Goal: Task Accomplishment & Management: Complete application form

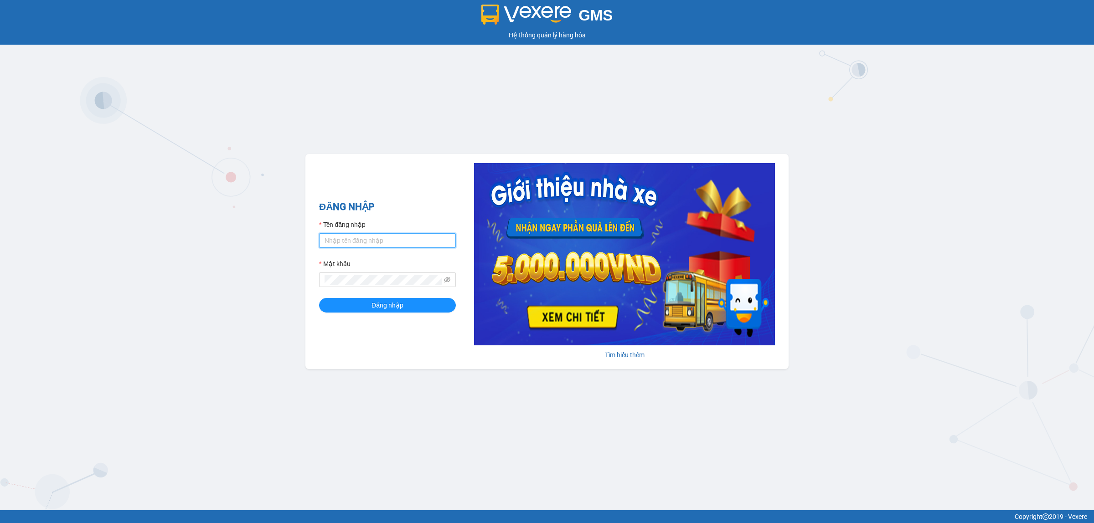
click at [358, 242] on input "Tên đăng nhập" at bounding box center [387, 240] width 137 height 15
type input "lecuong.apq"
click at [319, 298] on button "Đăng nhập" at bounding box center [387, 305] width 137 height 15
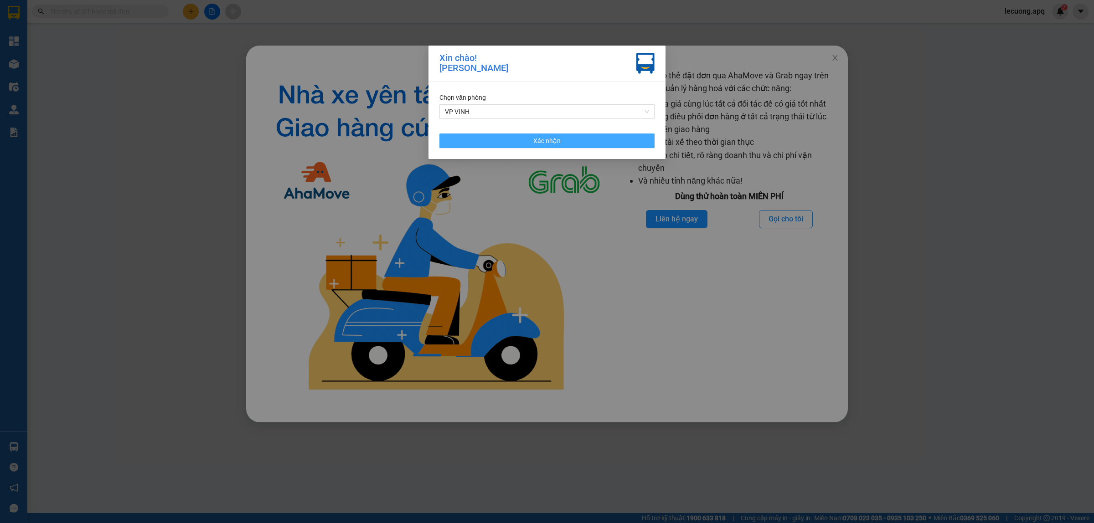
click at [509, 146] on button "Xác nhận" at bounding box center [547, 141] width 215 height 15
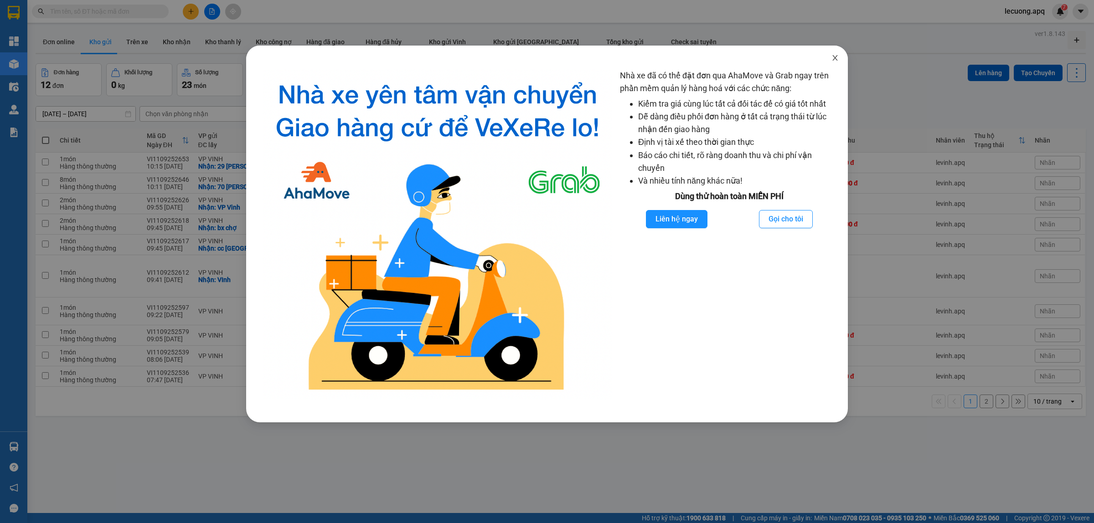
click at [834, 55] on icon "close" at bounding box center [835, 57] width 7 height 7
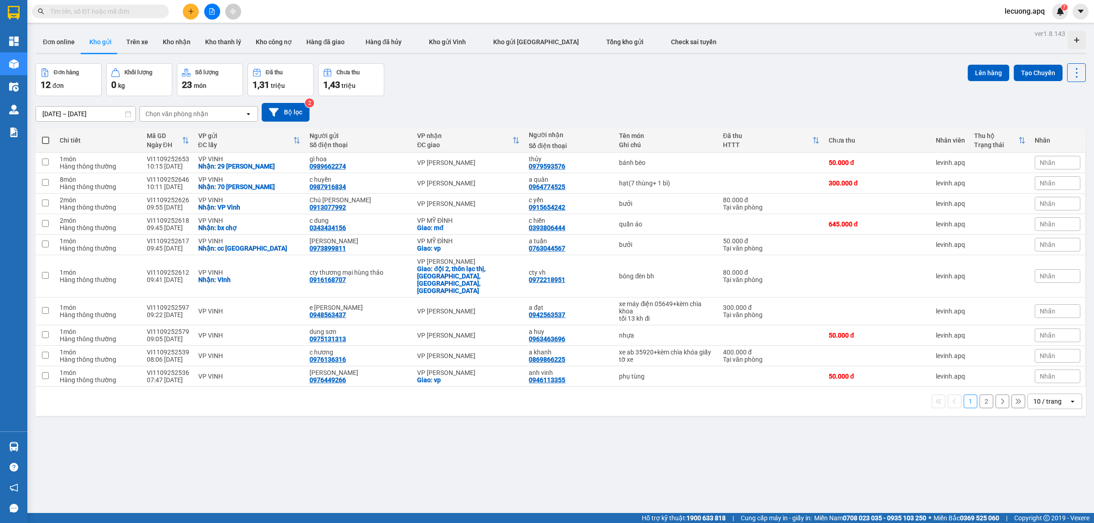
click at [721, 36] on div "Đơn online Kho gửi Trên xe Kho nhận Kho thanh lý Kho công nợ Hàng đã giao Hàng …" at bounding box center [561, 43] width 1051 height 24
click at [121, 7] on input "text" at bounding box center [104, 11] width 108 height 10
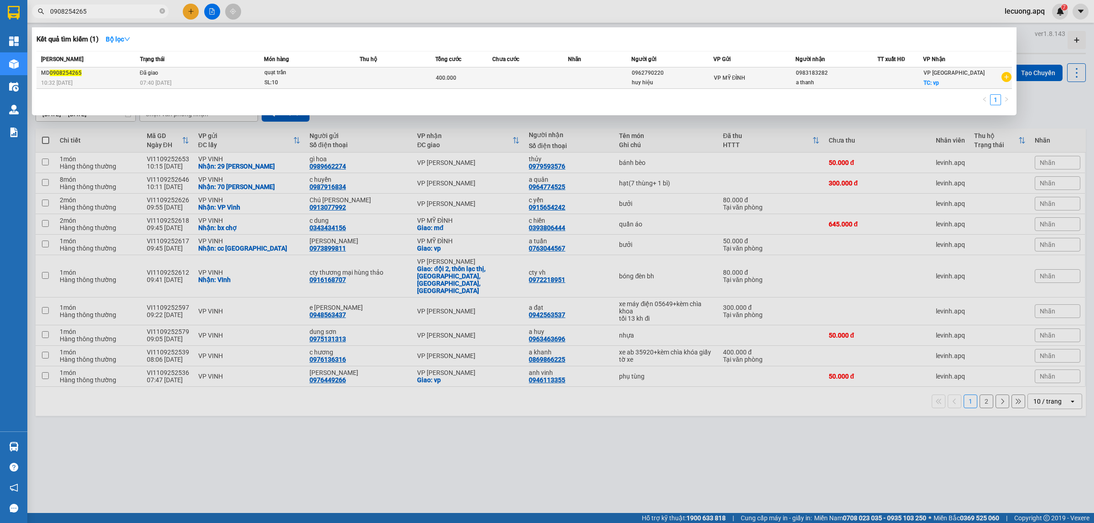
type input "0908254265"
click at [220, 78] on div "07:40 - 11/08" at bounding box center [202, 83] width 124 height 10
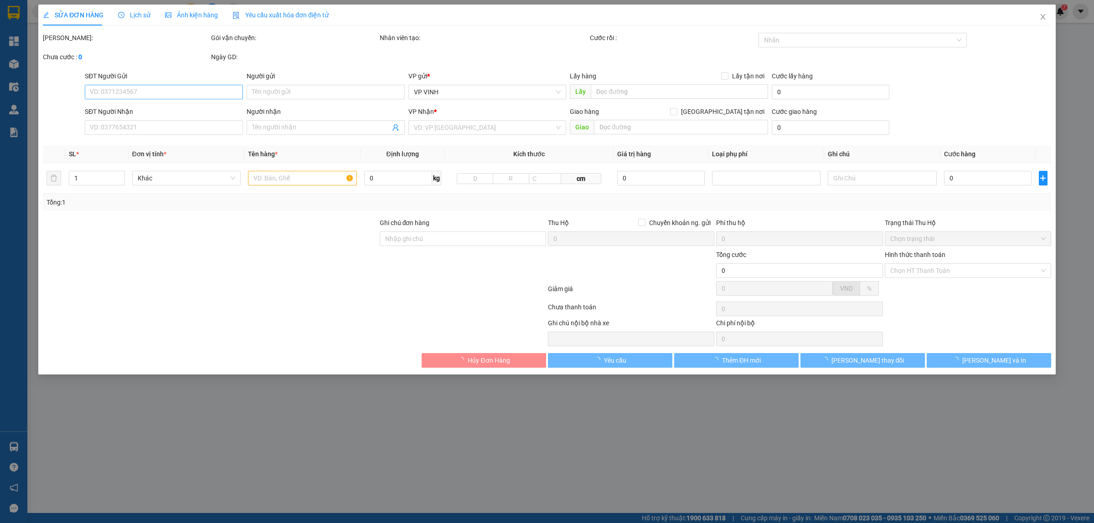
type input "0962790220"
type input "huy hiệu"
type input "0983183282"
type input "a thanh"
checkbox input "true"
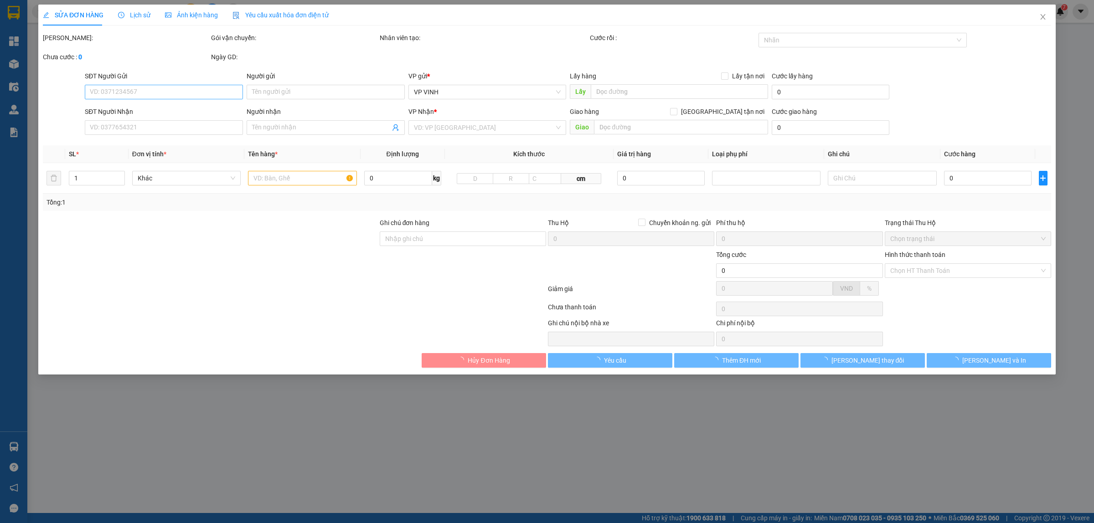
type input "vp"
type input "400.000"
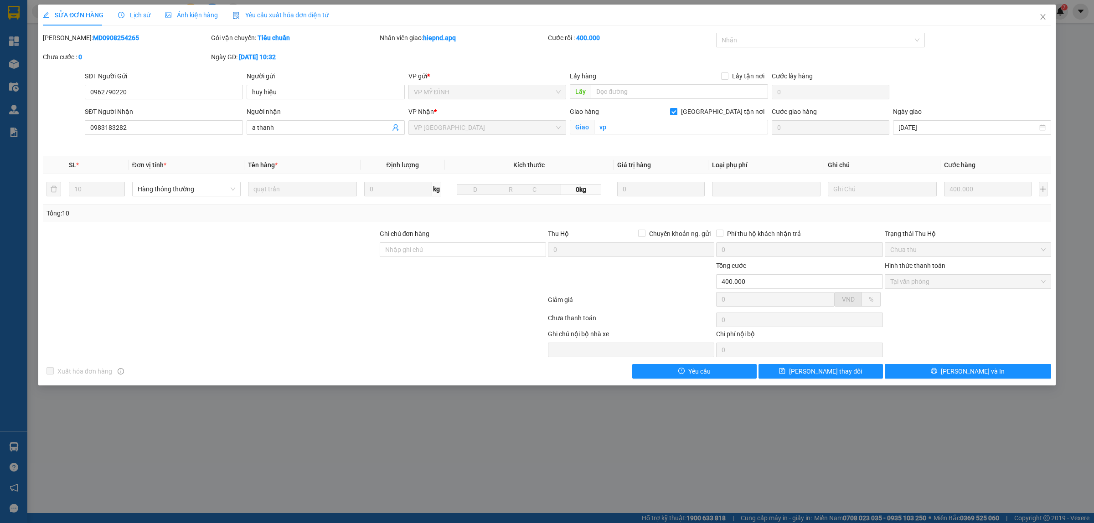
click at [141, 14] on span "Lịch sử" at bounding box center [134, 14] width 32 height 7
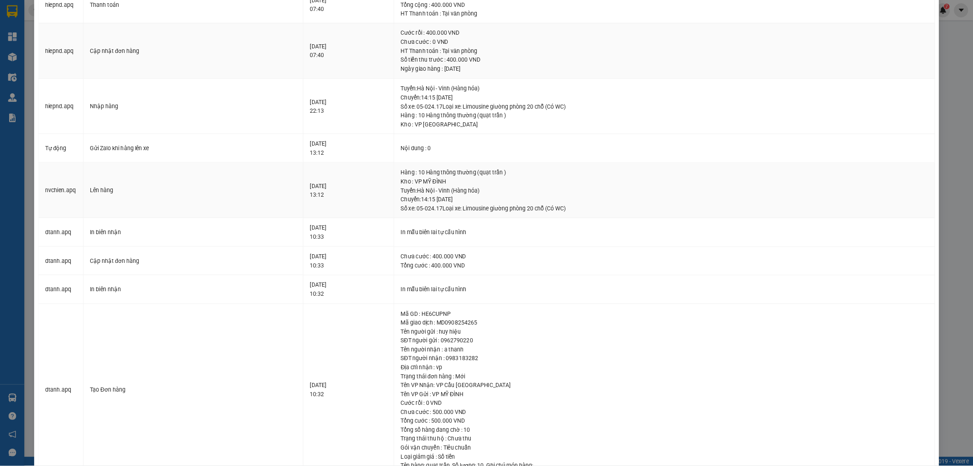
scroll to position [200, 0]
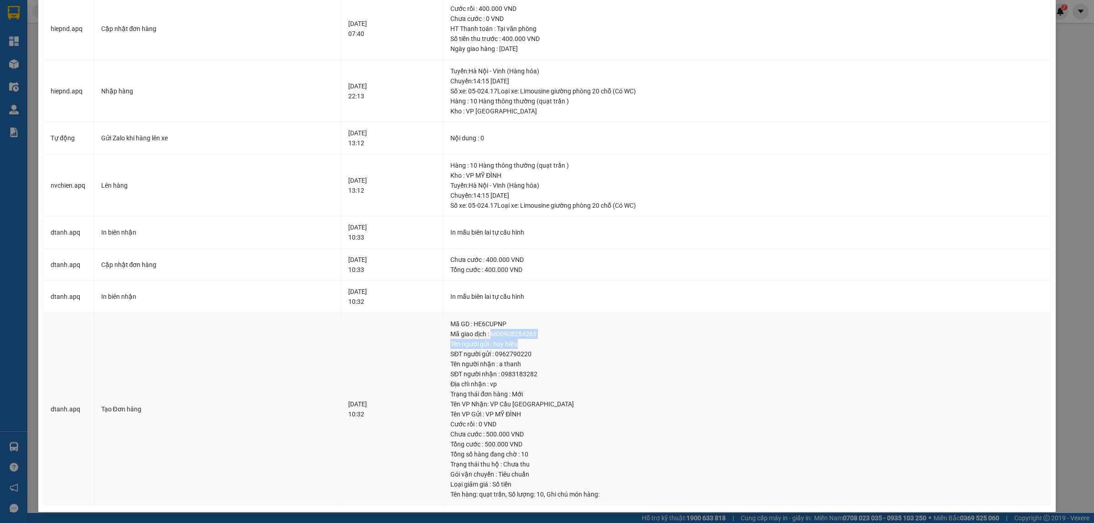
drag, startPoint x: 515, startPoint y: 333, endPoint x: 575, endPoint y: 340, distance: 59.7
click at [575, 340] on td "Mã GD : HE6CUPNP Mã giao dịch : MD0908254265 Tên người gửi : huy hiệu SĐT người…" at bounding box center [747, 409] width 608 height 193
drag, startPoint x: 575, startPoint y: 340, endPoint x: 565, endPoint y: 337, distance: 10.7
click at [573, 341] on div "Tên người gửi : huy hiệu" at bounding box center [747, 344] width 593 height 10
click at [546, 324] on div "Mã GD : HE6CUPNP" at bounding box center [747, 324] width 593 height 10
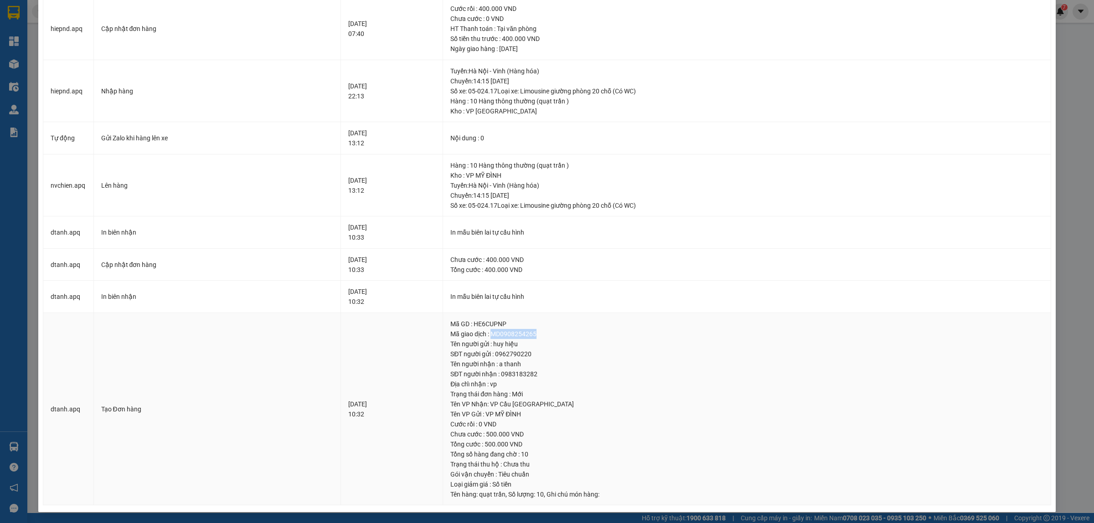
drag, startPoint x: 516, startPoint y: 331, endPoint x: 559, endPoint y: 335, distance: 43.1
click at [559, 335] on div "Mã giao dịch : MD0908254265" at bounding box center [747, 334] width 593 height 10
copy div "MD0908254265"
click at [811, 415] on div "Tên VP Gửi : VP MỸ ĐÌNH" at bounding box center [747, 414] width 593 height 10
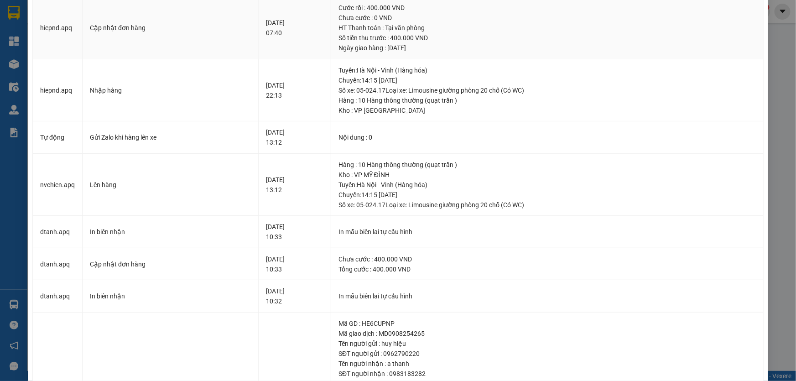
scroll to position [200, 0]
click at [677, 49] on div "Ngày giao hàng : 09-08-2025" at bounding box center [546, 48] width 417 height 10
click at [787, 51] on div "SỬA ĐƠN HÀNG Lịch sử Ảnh kiện hàng Yêu cầu xuất hóa đơn điện tử Total Paid Fee …" at bounding box center [398, 190] width 796 height 381
click at [777, 54] on div "SỬA ĐƠN HÀNG Lịch sử Ảnh kiện hàng Yêu cầu xuất hóa đơn điện tử Total Paid Fee …" at bounding box center [398, 190] width 796 height 381
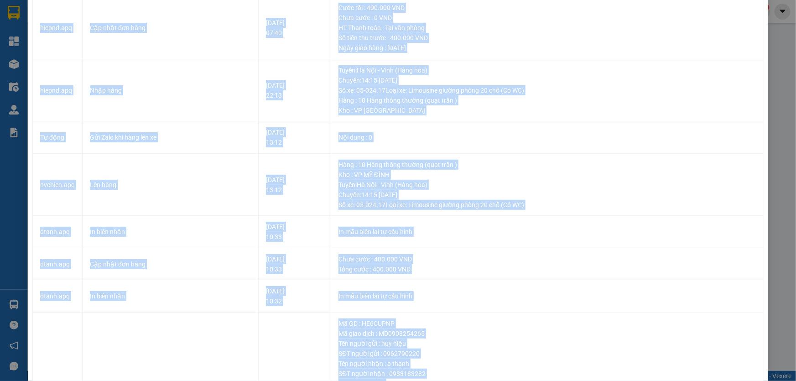
click at [777, 54] on div "SỬA ĐƠN HÀNG Lịch sử Ảnh kiện hàng Yêu cầu xuất hóa đơn điện tử Total Paid Fee …" at bounding box center [398, 190] width 796 height 381
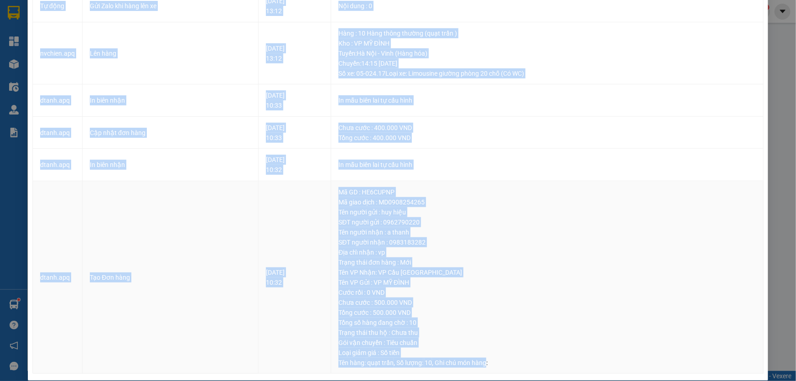
scroll to position [341, 0]
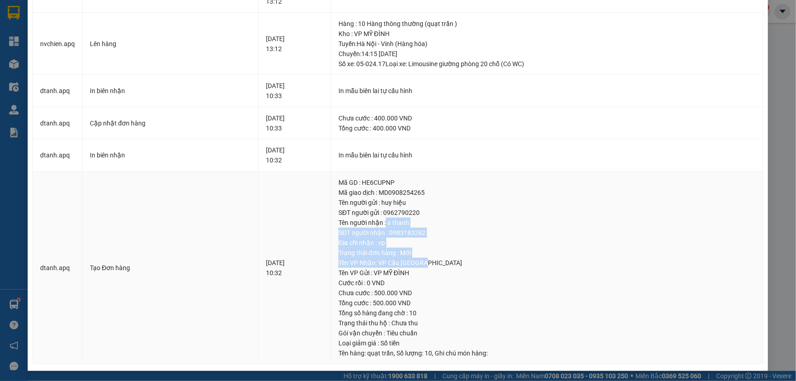
drag, startPoint x: 401, startPoint y: 222, endPoint x: 438, endPoint y: 259, distance: 51.9
click at [438, 259] on td "Mã GD : HE6CUPNP Mã giao dịch : MD0908254265 Tên người gửi : huy hiệu SĐT người…" at bounding box center [547, 267] width 432 height 193
copy td "a thanh SĐT người nhận : 0983183282 Địa chỉ nhận : vp Trạng thái đơn hàng : Mới…"
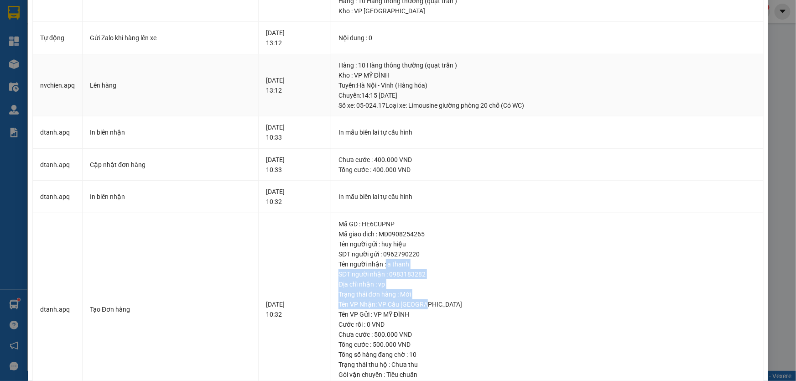
drag, startPoint x: 374, startPoint y: 66, endPoint x: 401, endPoint y: 103, distance: 46.0
click at [401, 103] on div "Hàng : 10 Hàng thông thường (quạt trần ) Kho : VP MỸ ĐÌNH Tuyến : Hà Nội - Vinh…" at bounding box center [546, 85] width 417 height 50
copy div "10 Hàng thông thường (quạt trần ) Kho : VP MỸ ĐÌNH Tuyến : Hà Nội - Vinh (Hàng …"
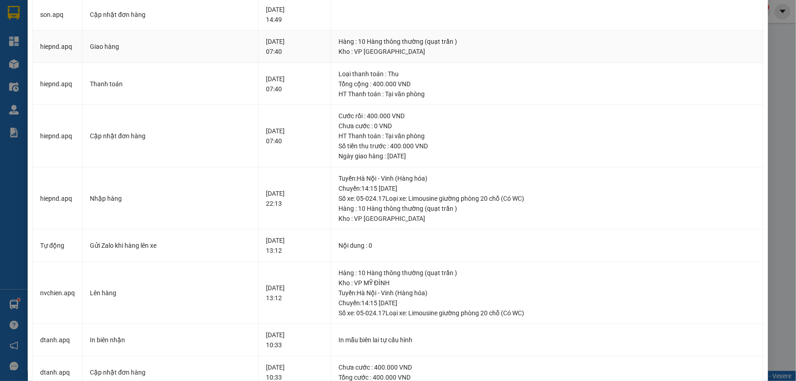
scroll to position [0, 0]
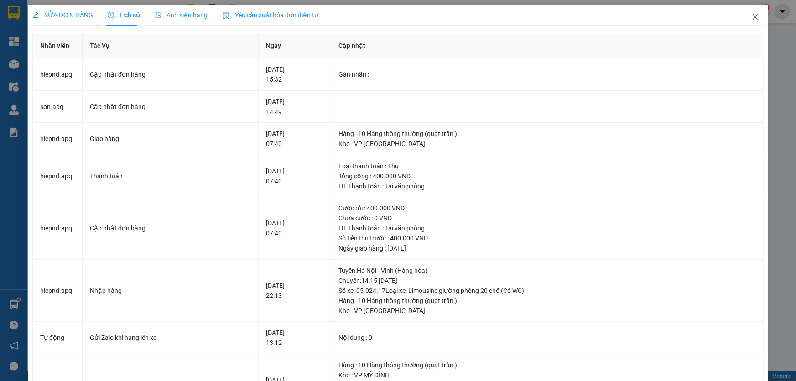
click at [751, 17] on icon "close" at bounding box center [754, 16] width 7 height 7
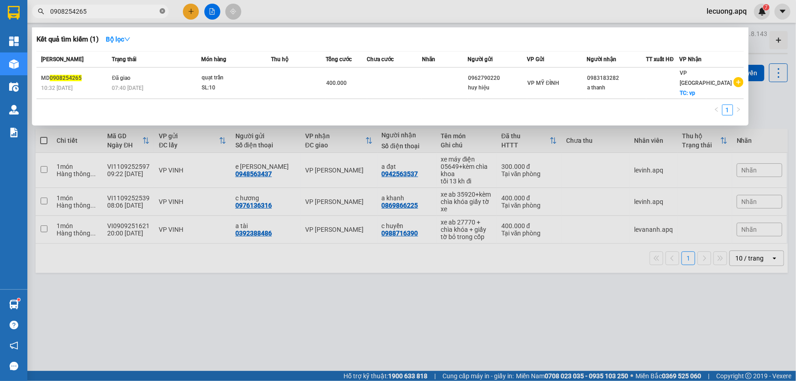
click at [162, 9] on icon "close-circle" at bounding box center [162, 10] width 5 height 5
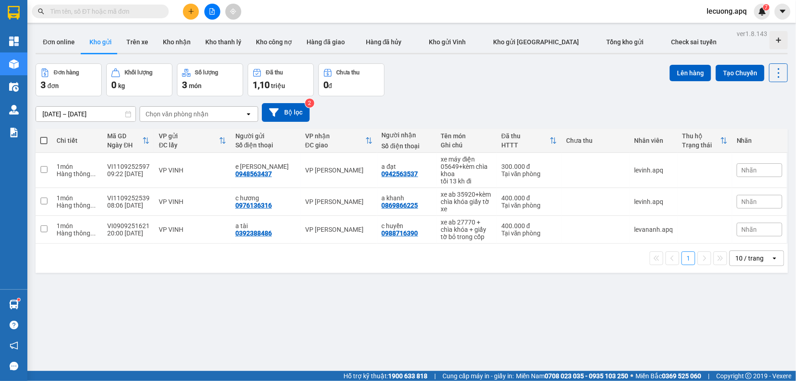
click at [148, 7] on input "text" at bounding box center [104, 11] width 108 height 10
click at [147, 12] on input "text" at bounding box center [104, 11] width 108 height 10
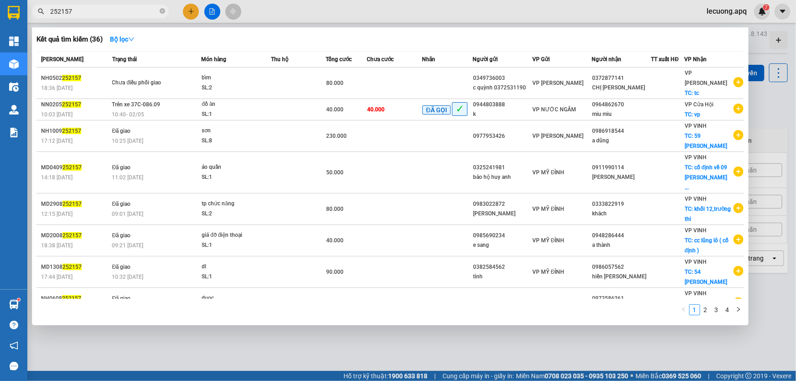
click at [51, 10] on input "252157" at bounding box center [104, 11] width 108 height 10
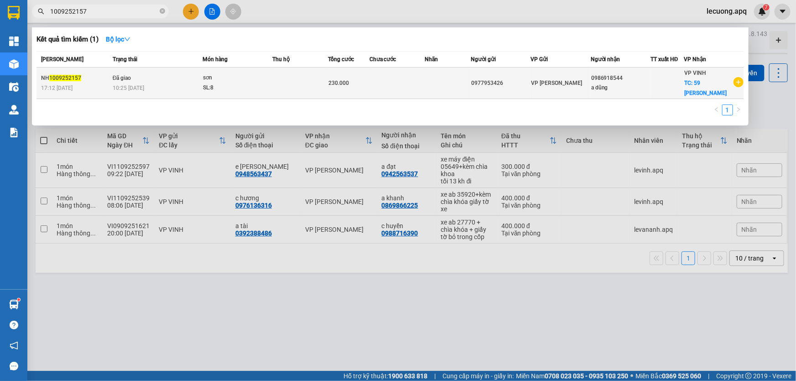
type input "1009252157"
click at [123, 85] on span "10:25 - 11/09" at bounding box center [128, 88] width 31 height 6
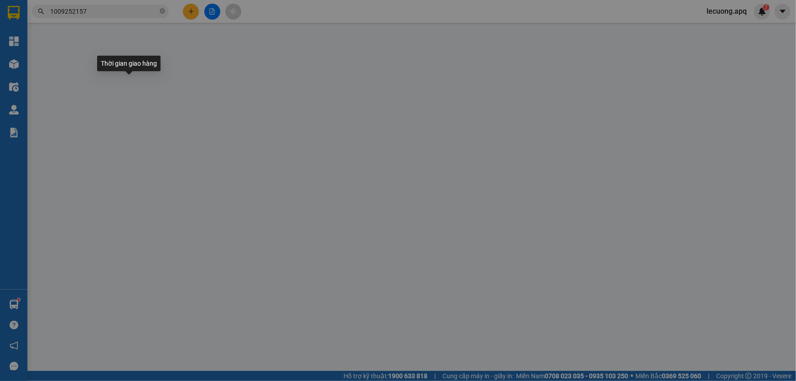
type input "0977953426"
type input "0986918544"
type input "a dũng"
checkbox input "true"
type input "59 nguyễn du"
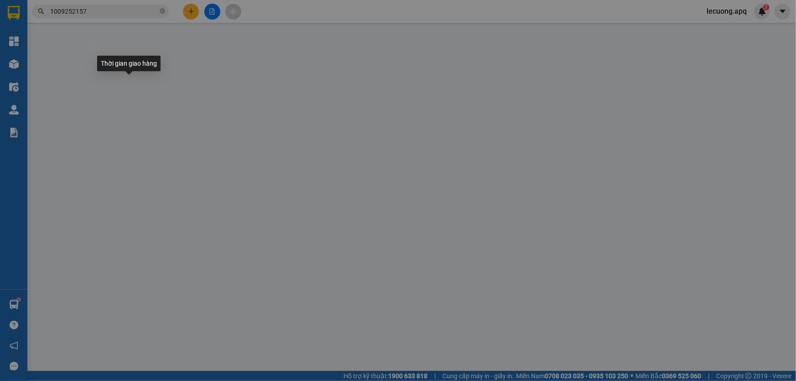
type input "230.000"
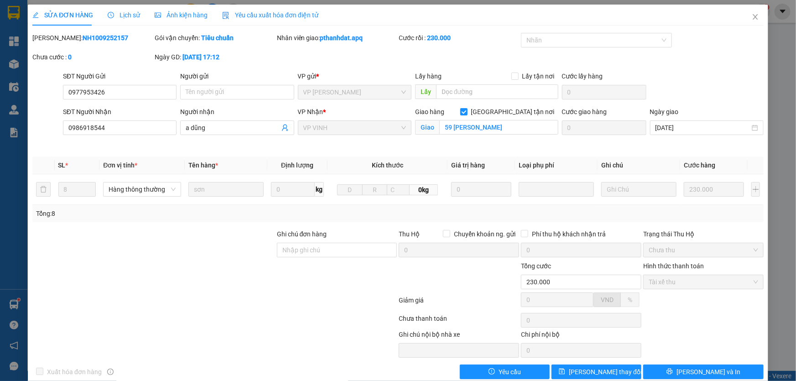
click at [127, 15] on span "Lịch sử" at bounding box center [124, 14] width 32 height 7
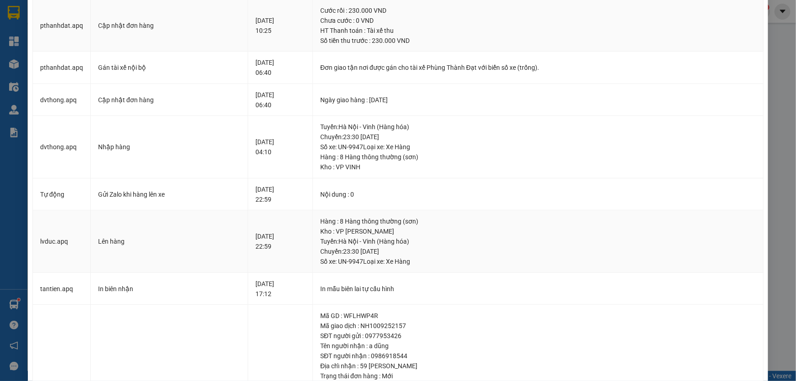
scroll to position [207, 0]
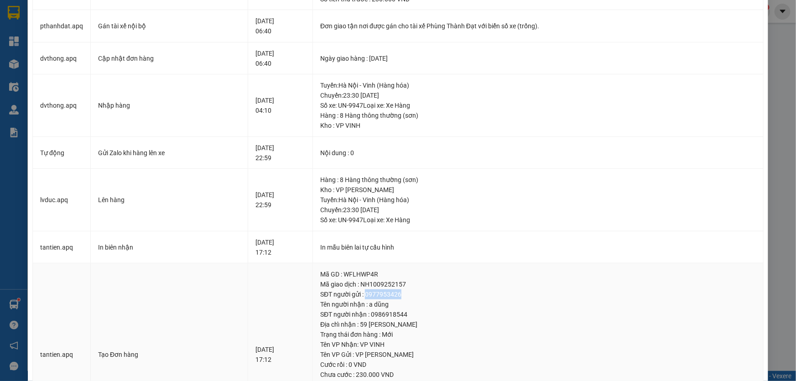
drag, startPoint x: 380, startPoint y: 295, endPoint x: 420, endPoint y: 293, distance: 39.2
click at [420, 293] on div "SĐT người gửi : 0977953426" at bounding box center [537, 294] width 435 height 10
copy div "0977953426"
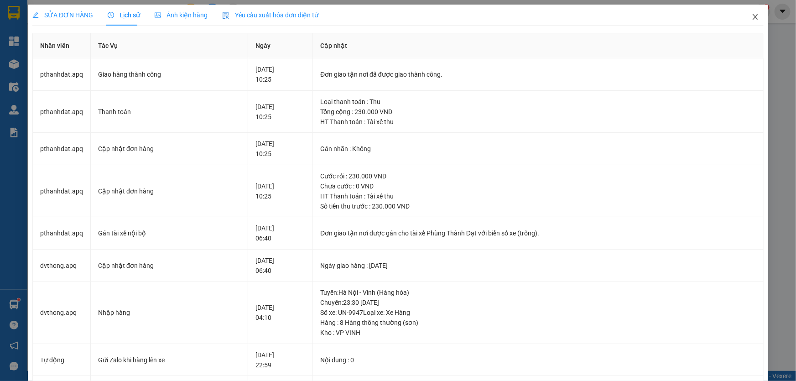
click at [751, 17] on icon "close" at bounding box center [754, 16] width 7 height 7
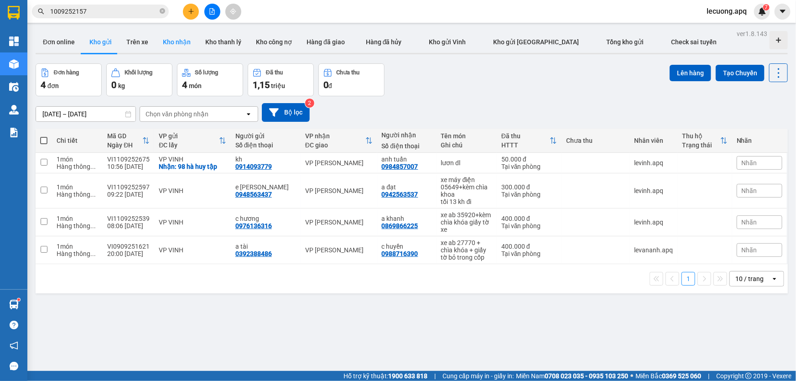
click at [171, 44] on button "Kho nhận" at bounding box center [176, 42] width 42 height 22
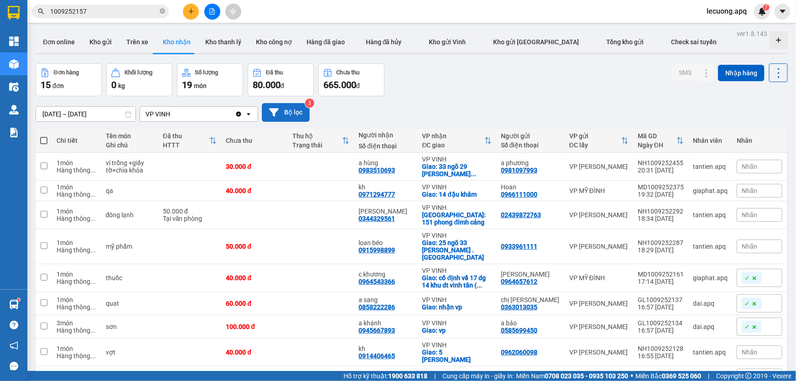
click at [292, 113] on button "Bộ lọc" at bounding box center [286, 112] width 48 height 19
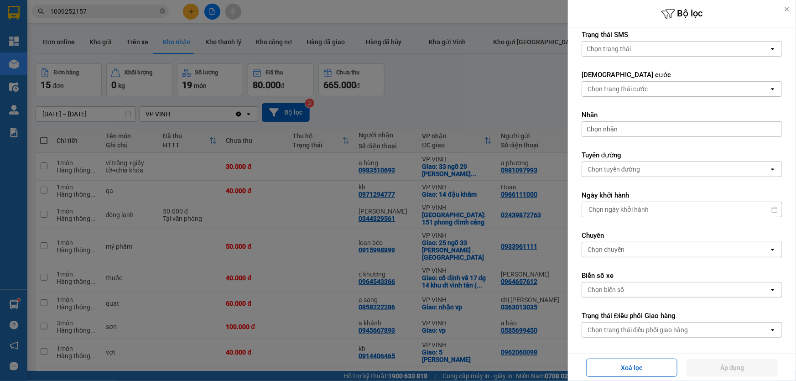
scroll to position [212, 0]
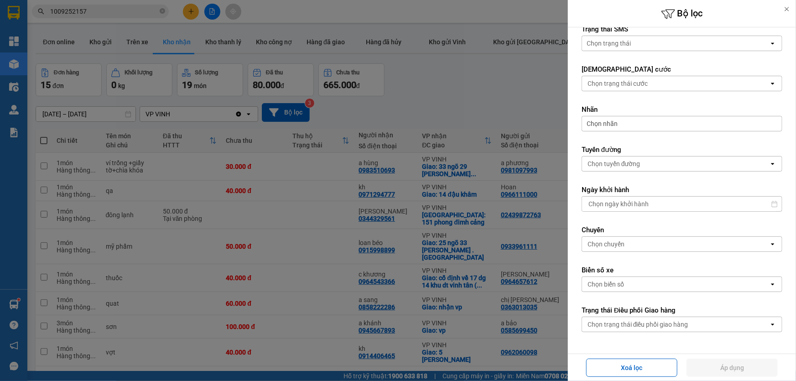
click at [646, 322] on div "Chọn trạng thái điều phối giao hàng" at bounding box center [637, 324] width 101 height 9
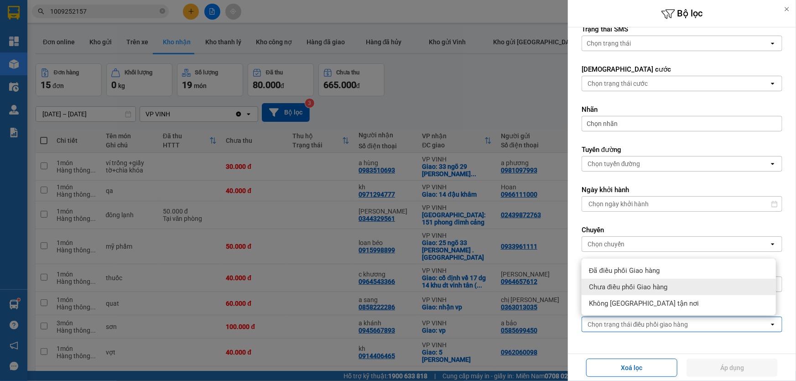
click at [625, 288] on span "Chưa điều phối Giao hàng" at bounding box center [628, 286] width 78 height 9
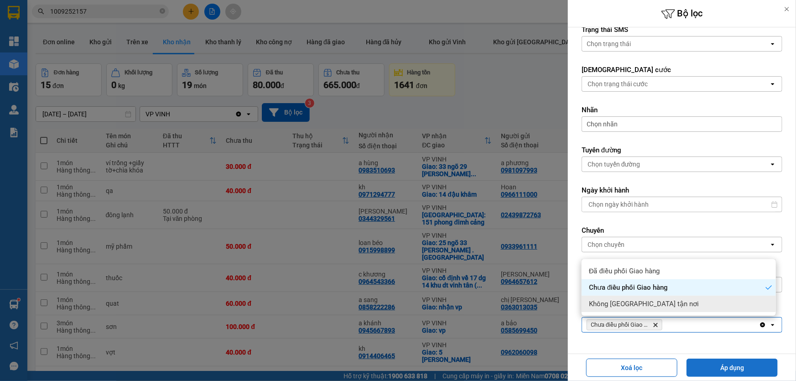
click at [743, 367] on button "Áp dụng" at bounding box center [731, 367] width 91 height 18
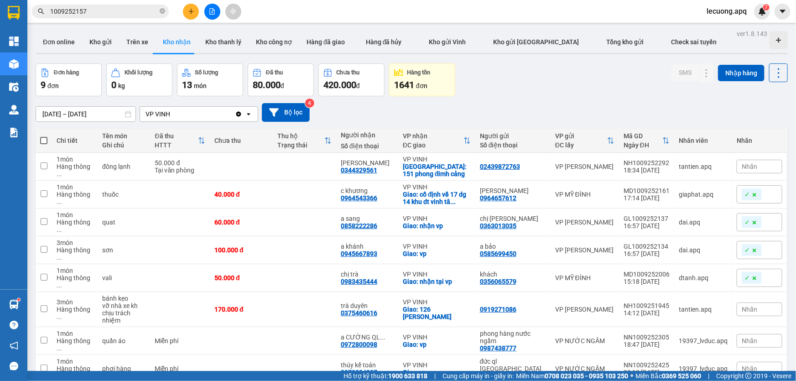
scroll to position [41, 0]
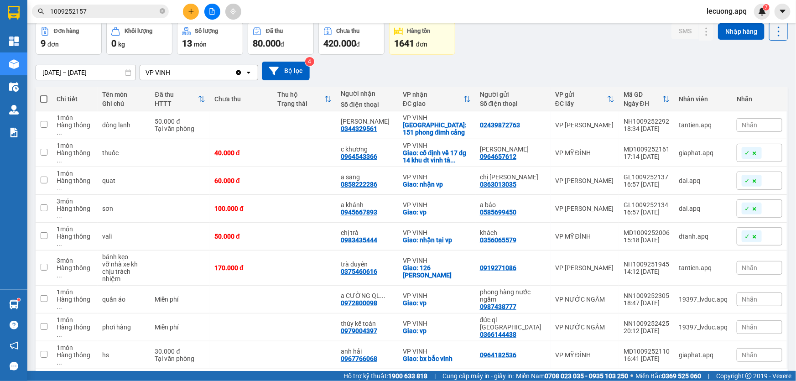
click at [754, 379] on div "10 / trang" at bounding box center [749, 383] width 28 height 9
click at [757, 331] on span "100 / trang" at bounding box center [746, 327] width 33 height 9
click at [664, 264] on icon at bounding box center [667, 267] width 6 height 6
drag, startPoint x: 664, startPoint y: 246, endPoint x: 616, endPoint y: 246, distance: 48.8
click at [616, 250] on tr "3 món Hàng thông ... bánh kẹo vỡ nhà xe kh chịu trách nhiệm 170.000 đ trà duyên…" at bounding box center [412, 267] width 752 height 35
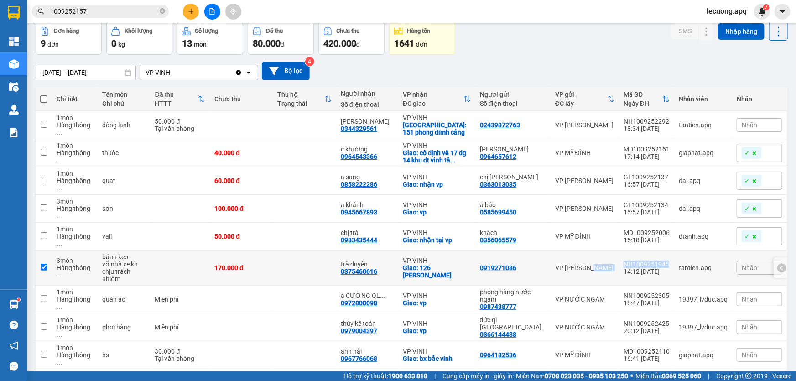
checkbox input "true"
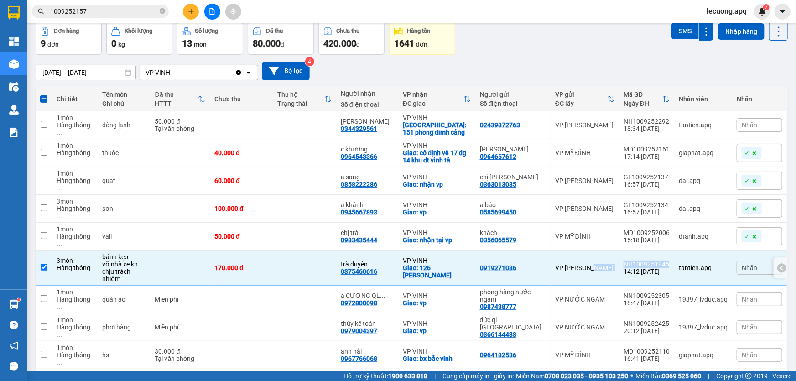
copy tr "VP NGỌC HỒI NH1009251945"
click at [442, 299] on div "Giao: vp" at bounding box center [437, 302] width 68 height 7
checkbox input "true"
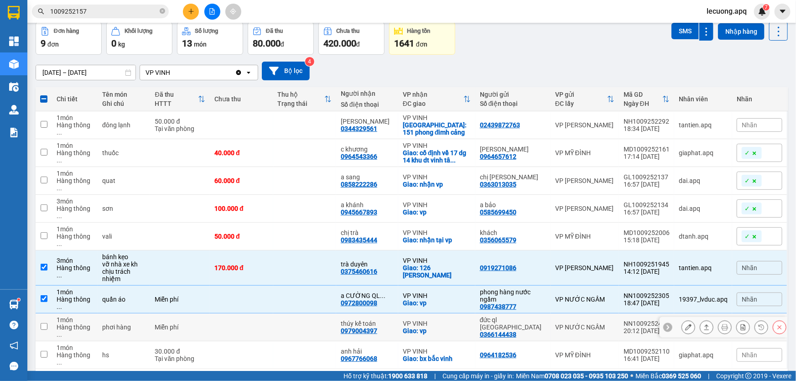
click at [329, 313] on td at bounding box center [304, 327] width 63 height 28
checkbox input "true"
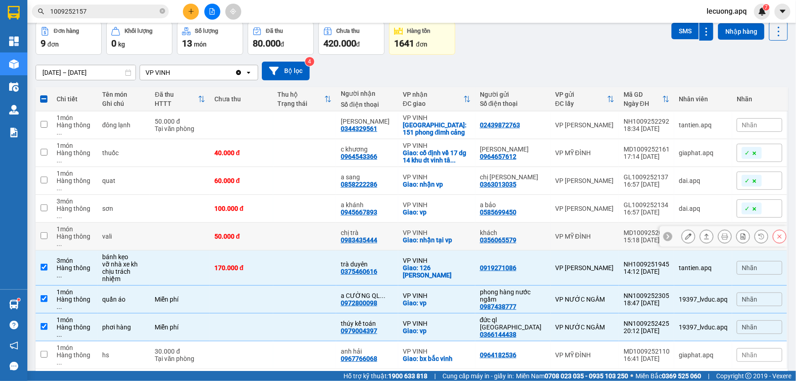
click at [292, 223] on td at bounding box center [304, 237] width 63 height 28
checkbox input "true"
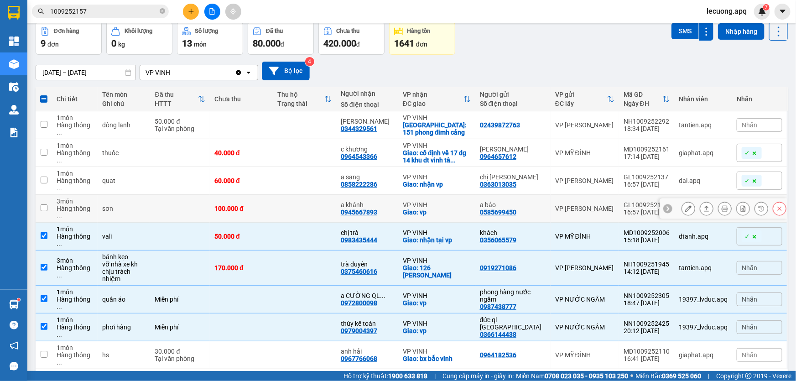
click at [308, 203] on td at bounding box center [304, 209] width 63 height 28
checkbox input "true"
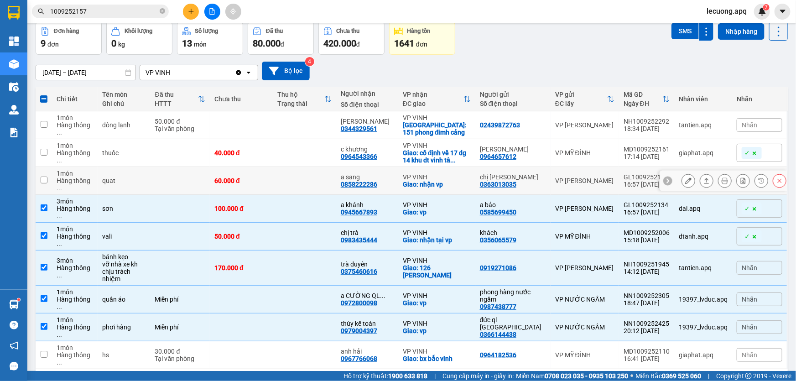
click at [320, 169] on td at bounding box center [304, 181] width 63 height 28
checkbox input "true"
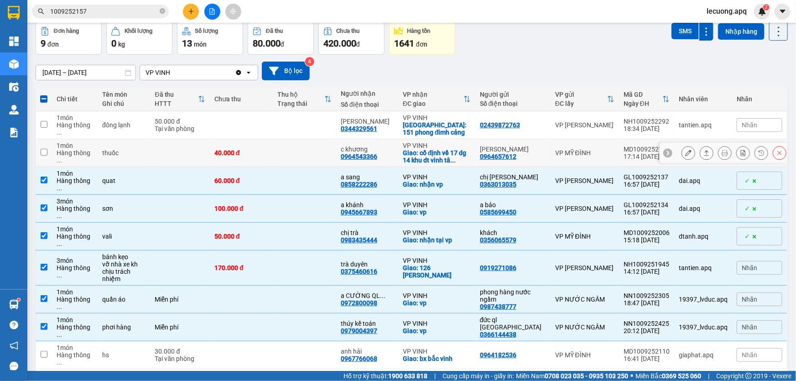
click at [311, 155] on td at bounding box center [304, 153] width 63 height 28
checkbox input "true"
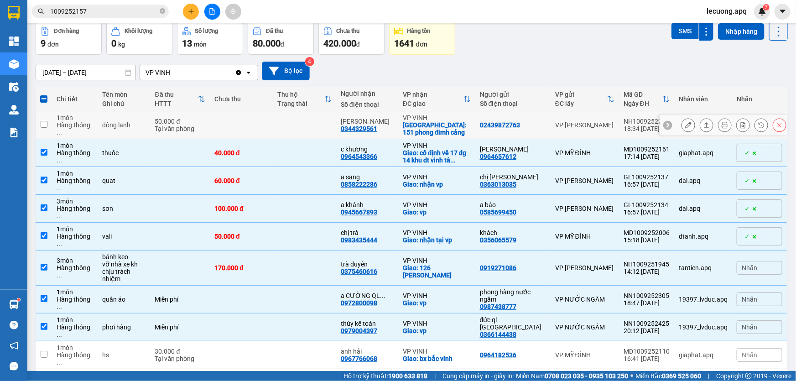
click at [664, 123] on icon at bounding box center [667, 125] width 6 height 6
drag, startPoint x: 667, startPoint y: 119, endPoint x: 619, endPoint y: 119, distance: 48.3
click at [619, 119] on td "NH1009252292 18:34 10/09" at bounding box center [646, 125] width 55 height 28
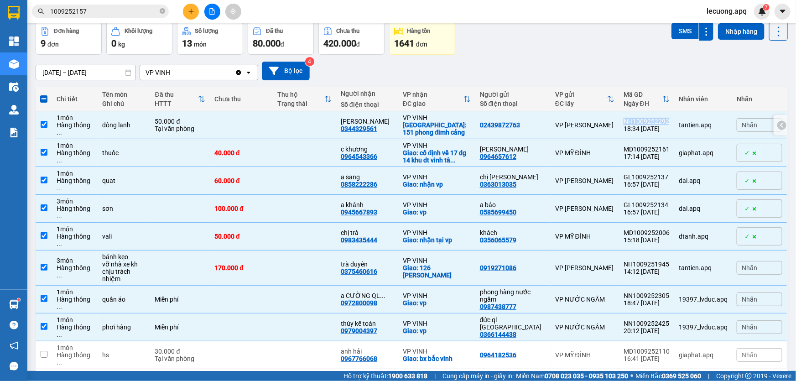
copy div "NH1009252292"
drag, startPoint x: 392, startPoint y: 126, endPoint x: 355, endPoint y: 125, distance: 36.5
click at [355, 125] on td "c thanh 0344329561" at bounding box center [367, 125] width 62 height 28
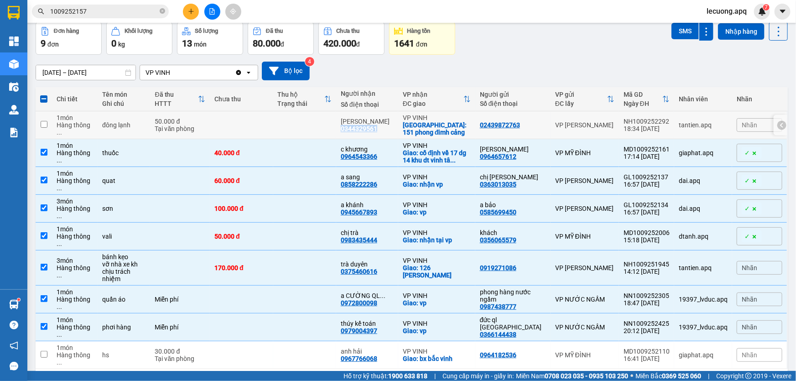
copy div "0344329561"
click at [273, 122] on td at bounding box center [241, 125] width 63 height 28
checkbox input "true"
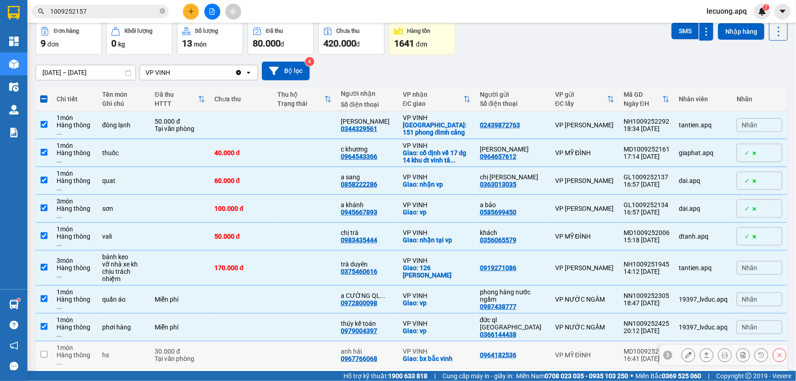
click at [321, 341] on td at bounding box center [304, 355] width 63 height 28
checkbox input "true"
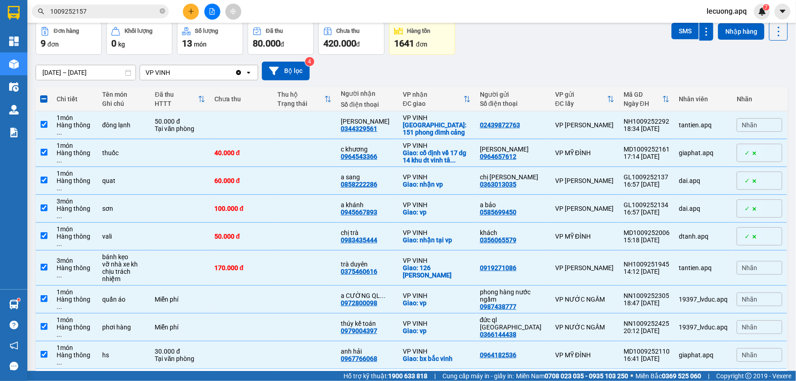
click at [98, 76] on div "ver 1.8.143 Đơn online Kho gửi Trên xe Kho nhận Kho thanh lý Kho công nợ Hàng đ…" at bounding box center [411, 194] width 759 height 416
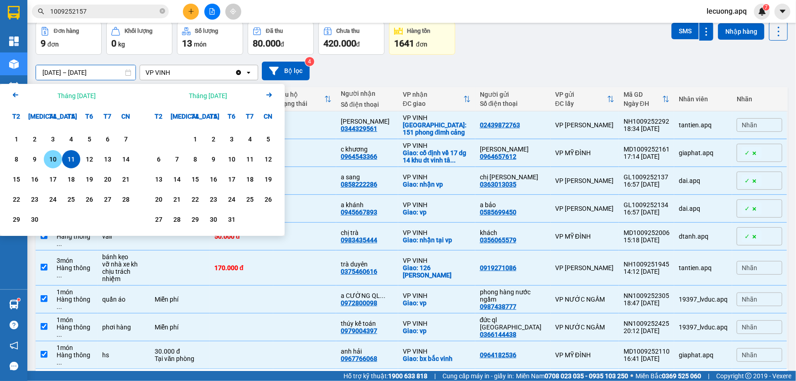
click at [52, 161] on div "10" at bounding box center [53, 159] width 13 height 11
click at [72, 157] on div "11" at bounding box center [71, 159] width 13 height 11
type input "10/09/2025 – 11/09/2025"
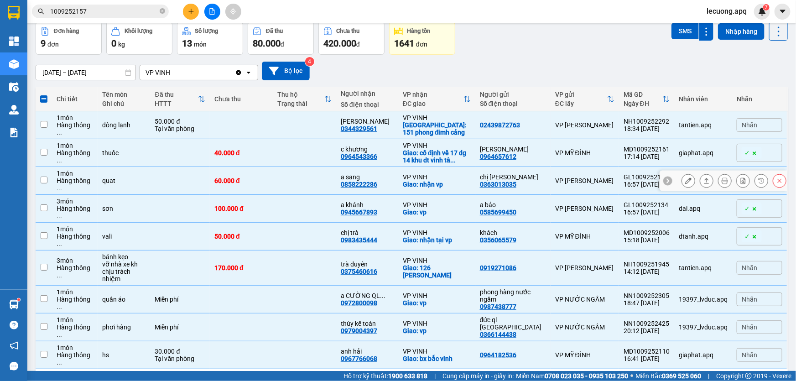
checkbox input "false"
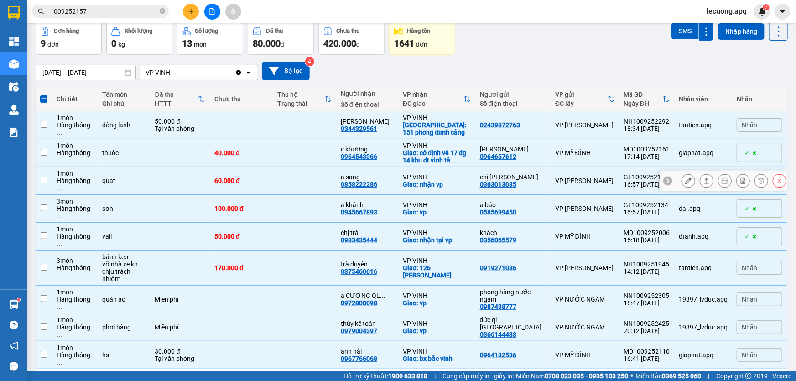
checkbox input "false"
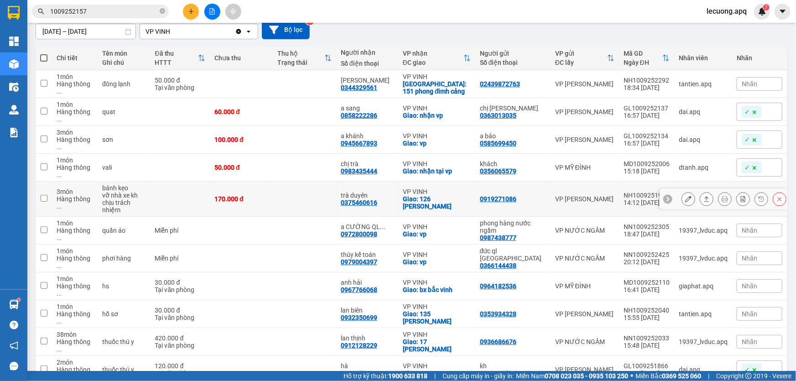
scroll to position [0, 0]
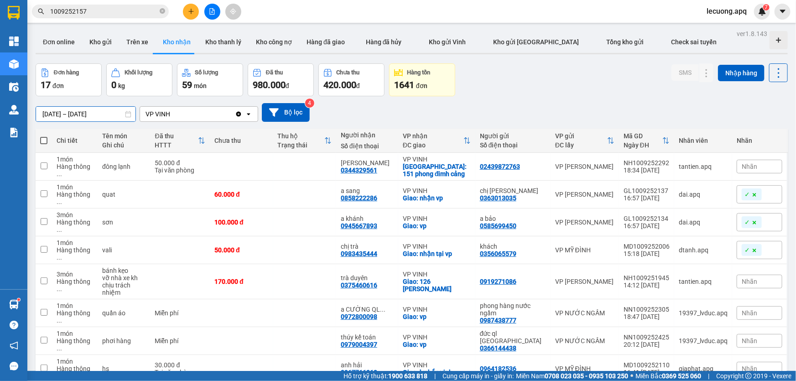
click at [63, 113] on input "10/09/2025 – 11/09/2025" at bounding box center [85, 114] width 99 height 15
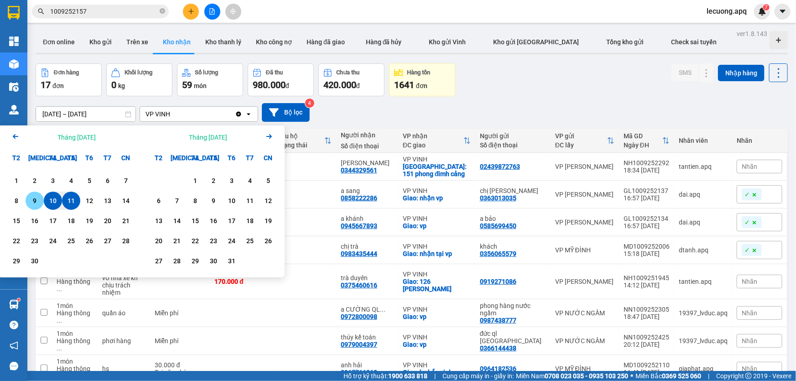
click at [39, 201] on div "9" at bounding box center [34, 200] width 13 height 11
click at [100, 114] on input "09/09/2025 – / /" at bounding box center [85, 114] width 99 height 15
click at [73, 195] on div "11" at bounding box center [71, 201] width 18 height 18
type input "[DATE] – [DATE]"
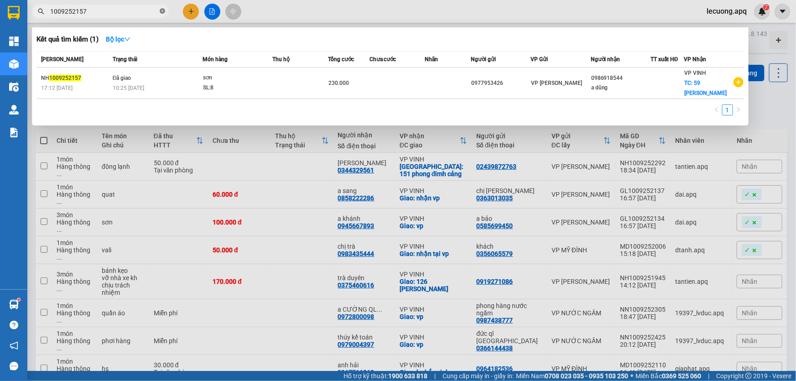
click at [161, 12] on icon "close-circle" at bounding box center [162, 10] width 5 height 5
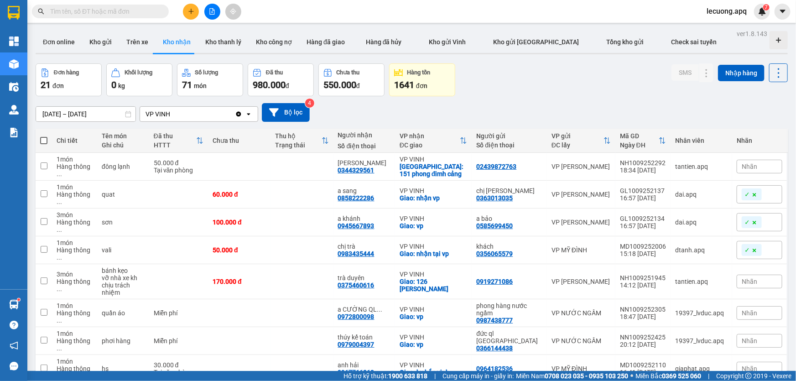
click at [143, 11] on input "text" at bounding box center [104, 11] width 108 height 10
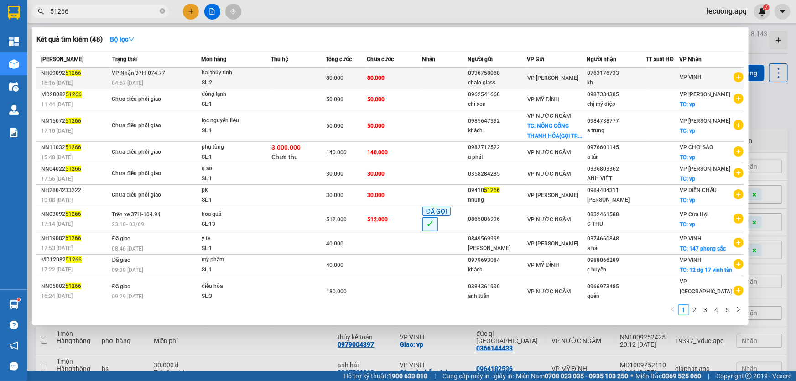
type input "51266"
click at [275, 75] on td at bounding box center [298, 77] width 55 height 21
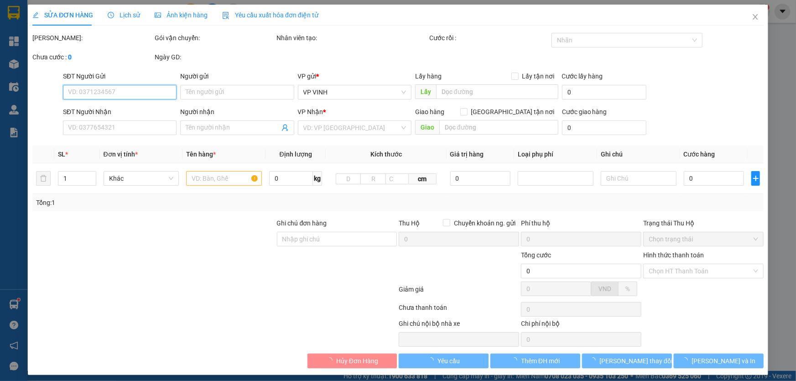
type input "0336758068"
type input "chalo glass"
type input "0763176733"
type input "kh"
type input "80.000"
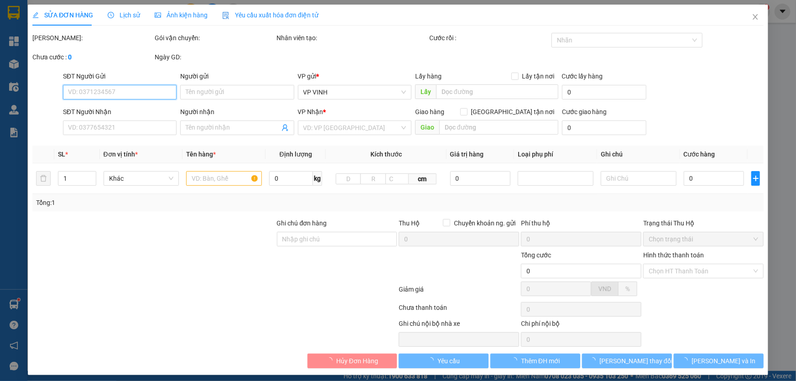
type input "80.000"
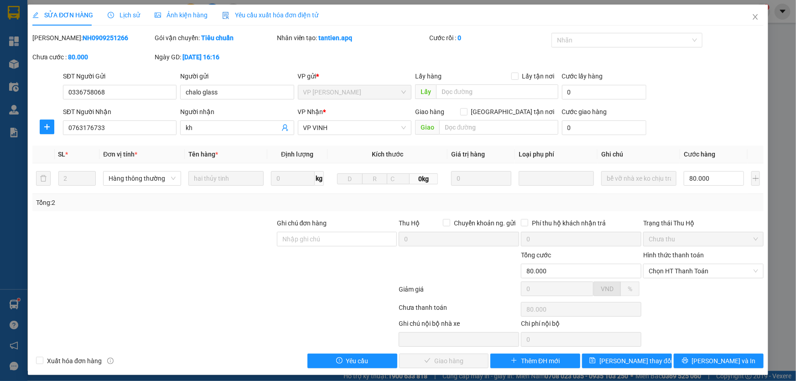
click at [126, 14] on span "Lịch sử" at bounding box center [124, 14] width 32 height 7
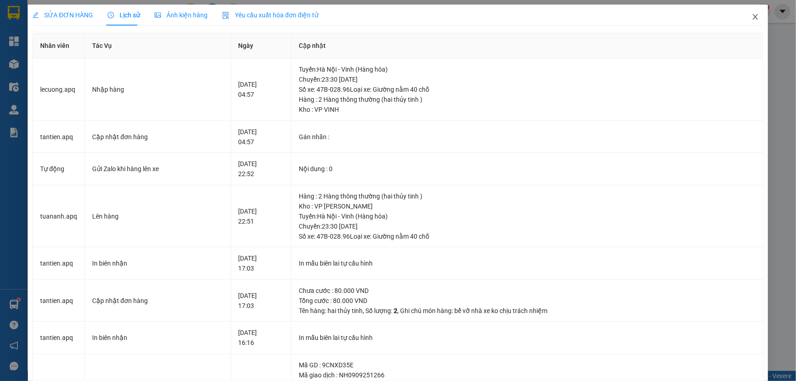
click at [751, 17] on icon "close" at bounding box center [754, 16] width 7 height 7
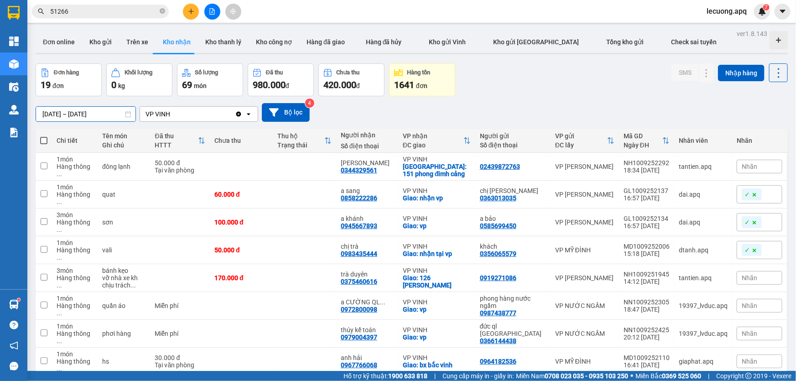
click at [92, 119] on div "ver 1.8.143 Đơn online Kho gửi Trên xe Kho nhận Kho thanh lý Kho công nợ Hàng đ…" at bounding box center [411, 371] width 759 height 689
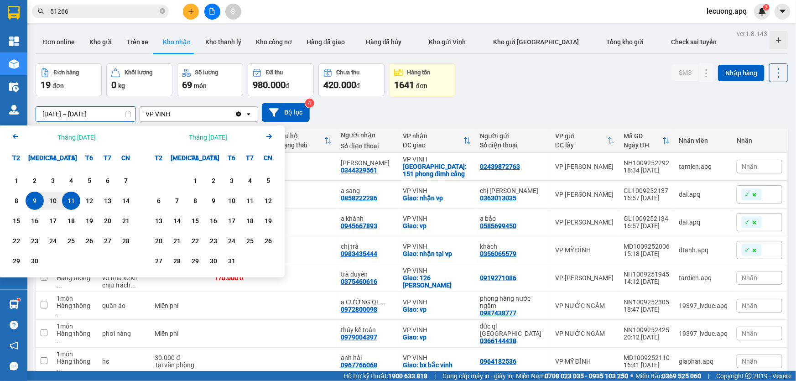
click at [515, 104] on div "09/09/2025 – 11/09/2025 Press the down arrow key to interact with the calendar …" at bounding box center [412, 112] width 752 height 19
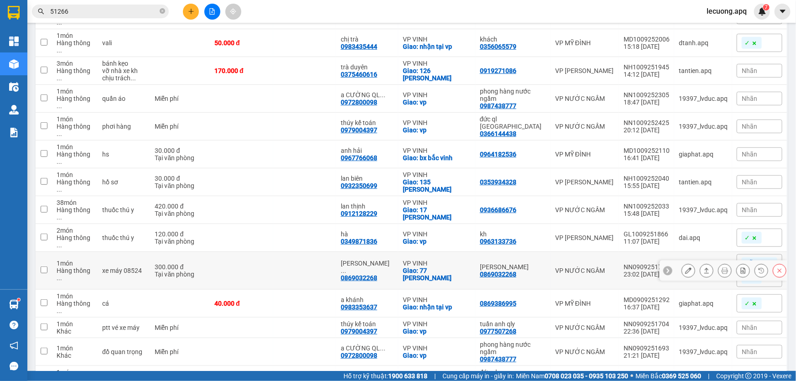
scroll to position [275, 0]
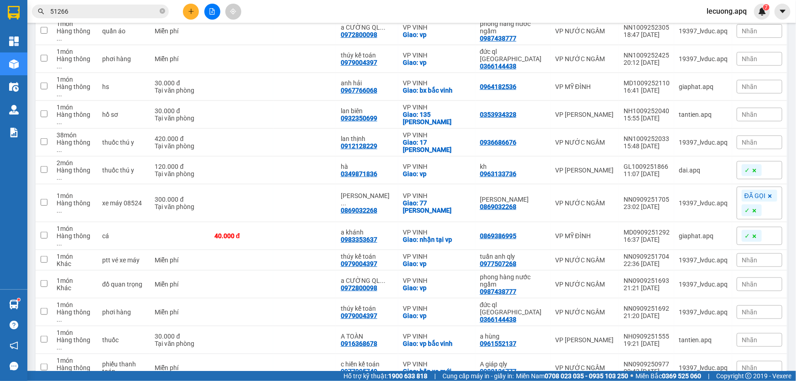
click at [110, 15] on input "51266" at bounding box center [104, 11] width 108 height 10
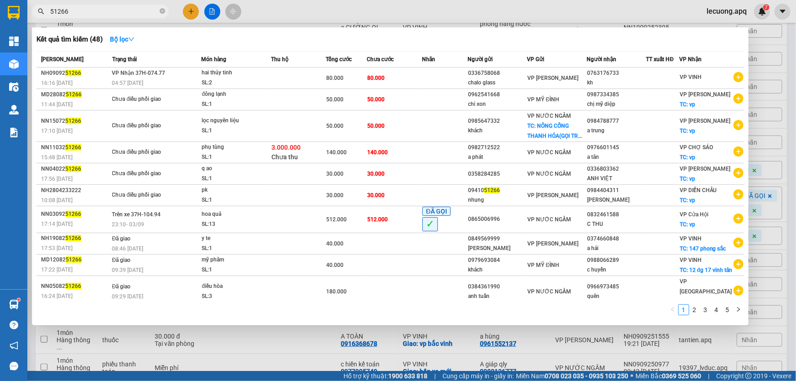
click at [110, 15] on input "51266" at bounding box center [104, 11] width 108 height 10
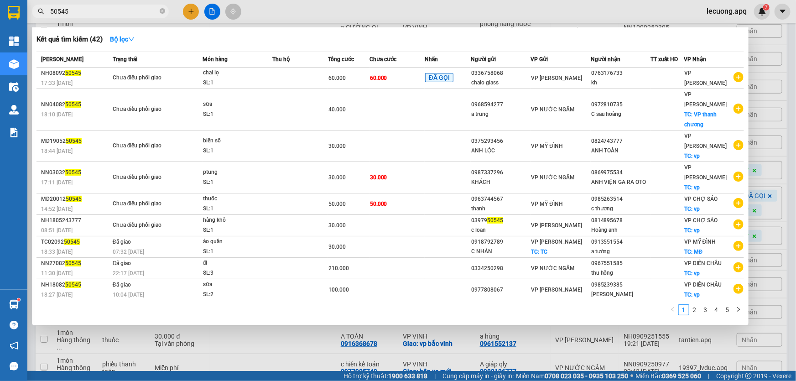
drag, startPoint x: 76, startPoint y: 10, endPoint x: 52, endPoint y: 13, distance: 23.5
click at [52, 13] on input "50545" at bounding box center [104, 11] width 108 height 10
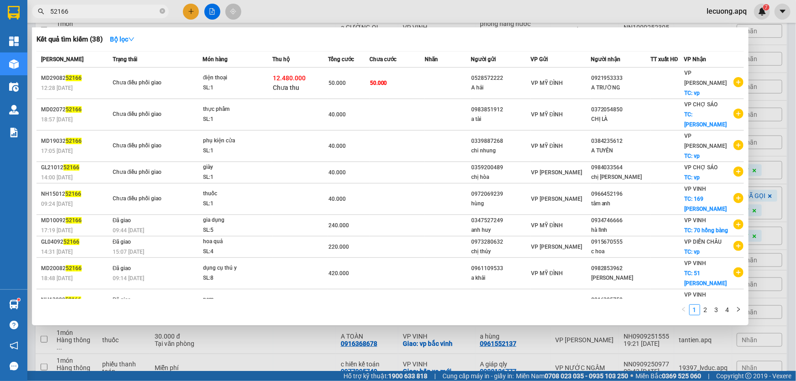
click at [93, 13] on input "52166" at bounding box center [104, 11] width 108 height 10
type input "52166"
click at [365, 16] on div at bounding box center [398, 190] width 796 height 381
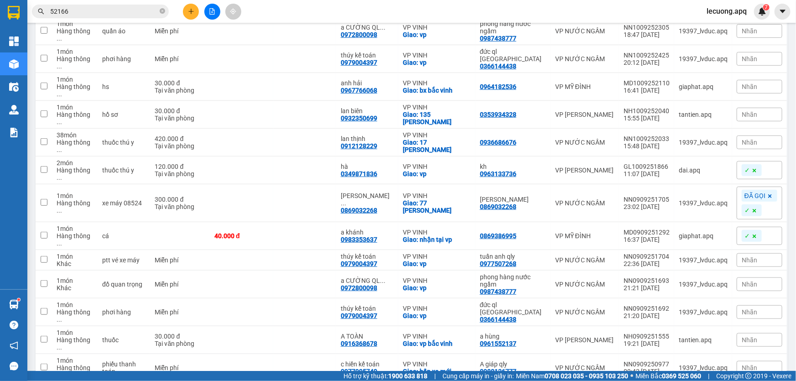
scroll to position [150, 0]
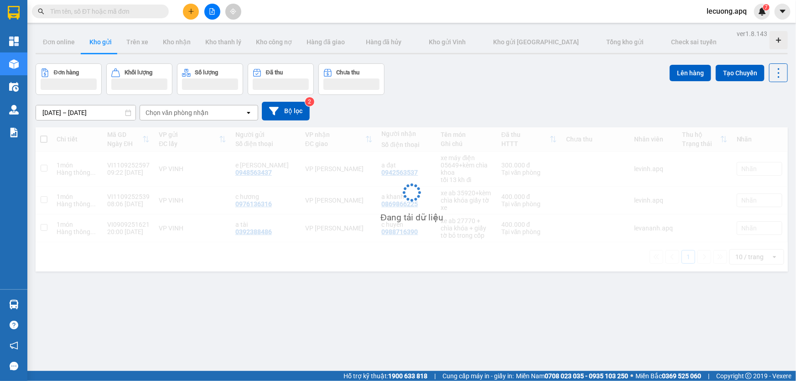
click at [114, 13] on input "text" at bounding box center [104, 11] width 108 height 10
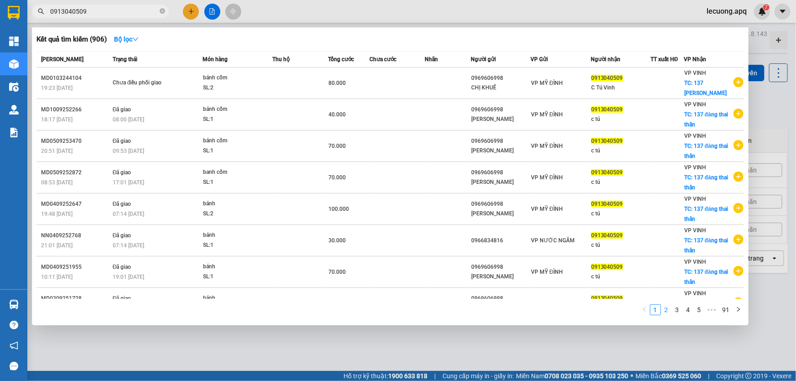
type input "0913040509"
click at [664, 310] on link "2" at bounding box center [666, 310] width 10 height 10
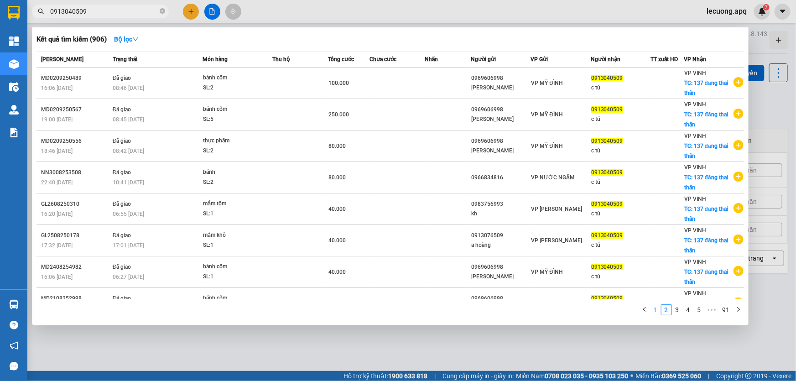
click at [653, 311] on link "1" at bounding box center [655, 310] width 10 height 10
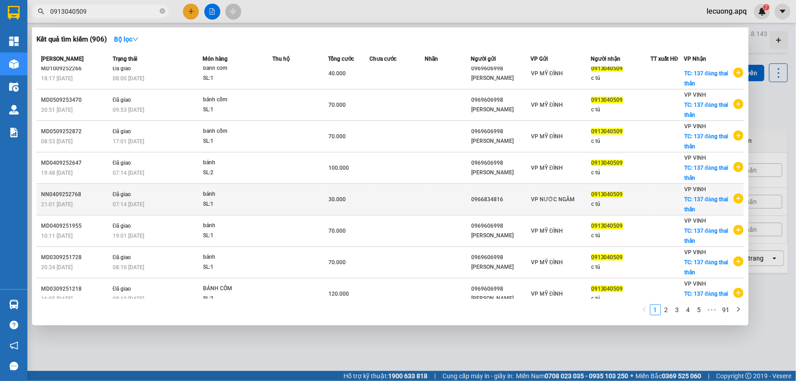
scroll to position [81, 0]
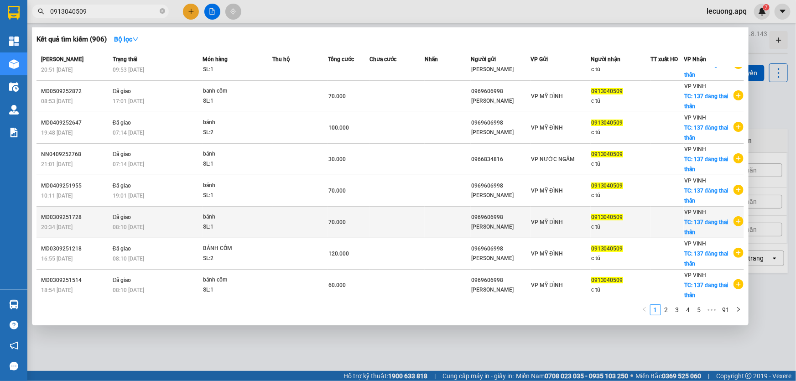
click at [278, 228] on td at bounding box center [299, 222] width 55 height 31
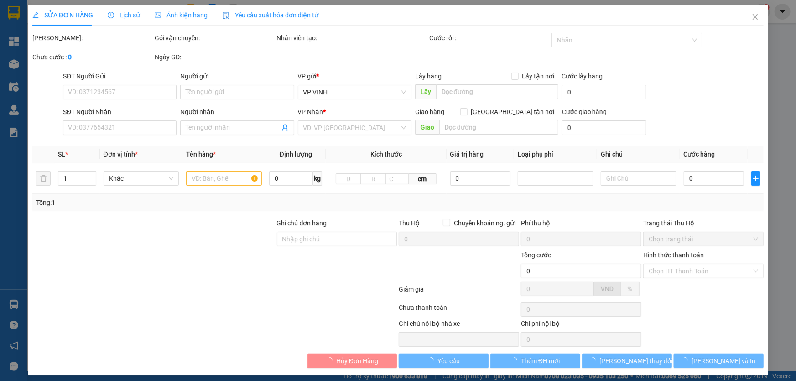
type input "0969606998"
type input "ngọc khuê"
type input "0913040509"
type input "c tú"
checkbox input "true"
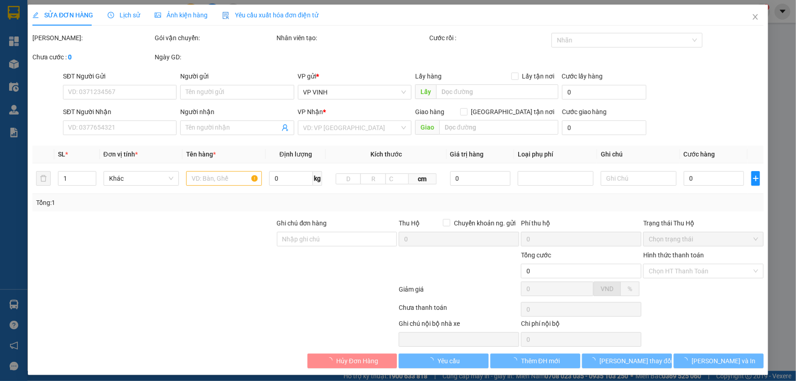
type input "137 đăng thai thân"
type input "70.000"
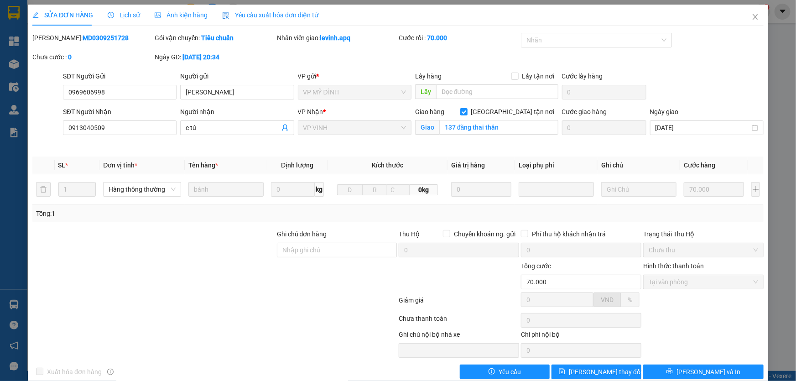
click at [129, 14] on span "Lịch sử" at bounding box center [124, 14] width 32 height 7
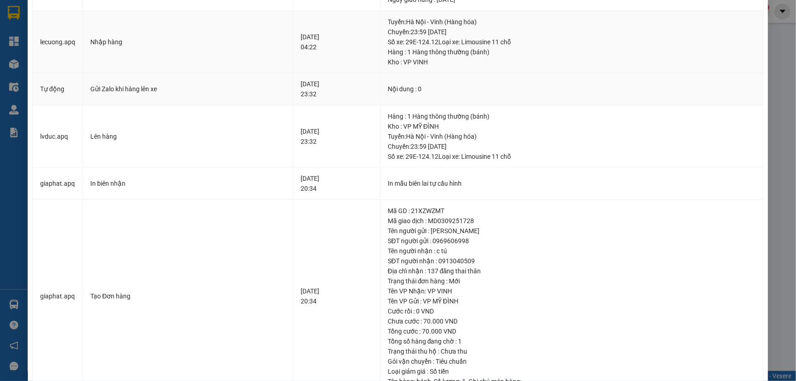
scroll to position [277, 0]
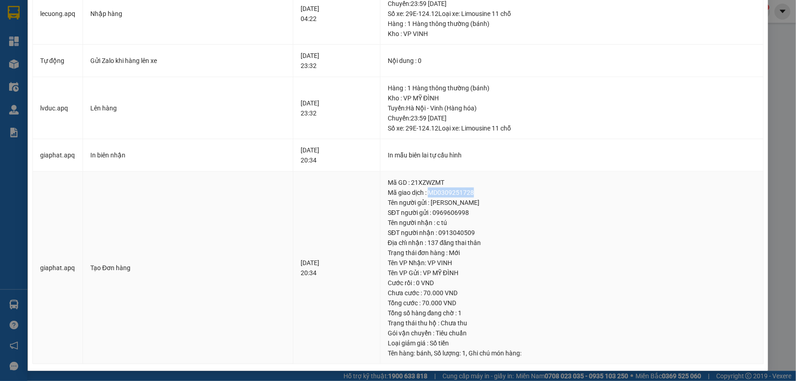
drag, startPoint x: 446, startPoint y: 192, endPoint x: 499, endPoint y: 192, distance: 52.9
click at [499, 192] on div "Mã giao dịch : MD0309251728" at bounding box center [572, 192] width 368 height 10
copy div "MD0309251728"
drag, startPoint x: 424, startPoint y: 89, endPoint x: 455, endPoint y: 124, distance: 46.8
click at [455, 124] on div "Hàng : 1 Hàng thông thường (bánh) Kho : VP MỸ ĐÌNH Tuyến : Hà Nội - Vinh (Hàng …" at bounding box center [572, 108] width 368 height 50
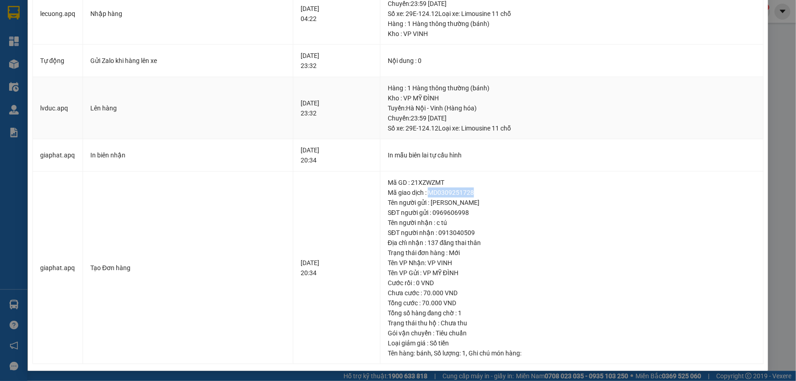
copy div "1 Hàng thông thường (bánh) Kho : VP MỸ ĐÌNH Tuyến : Hà Nội - Vinh (Hàng hóa) Ch…"
drag, startPoint x: 451, startPoint y: 222, endPoint x: 494, endPoint y: 238, distance: 45.7
click at [497, 241] on td "Mã GD : 21XZWZMT Mã giao dịch : MD0309251728 Tên người gửi : ngọc khuê SĐT ngườ…" at bounding box center [571, 267] width 383 height 193
copy td "c tú SĐT người nhận : 0913040509 Địa chỉ nhận : 137 đăng thai thân"
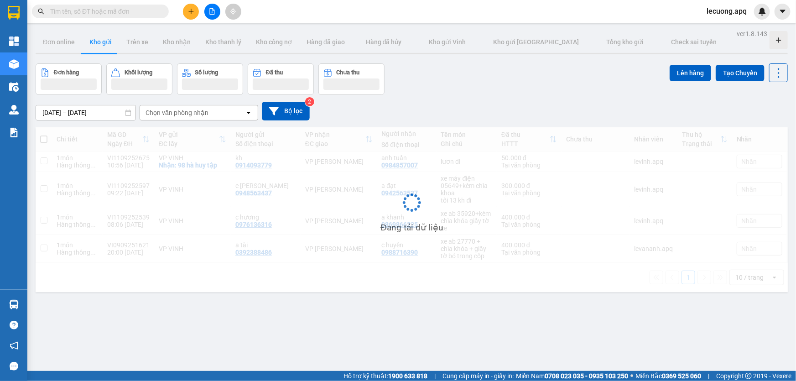
click at [149, 10] on input "text" at bounding box center [104, 11] width 108 height 10
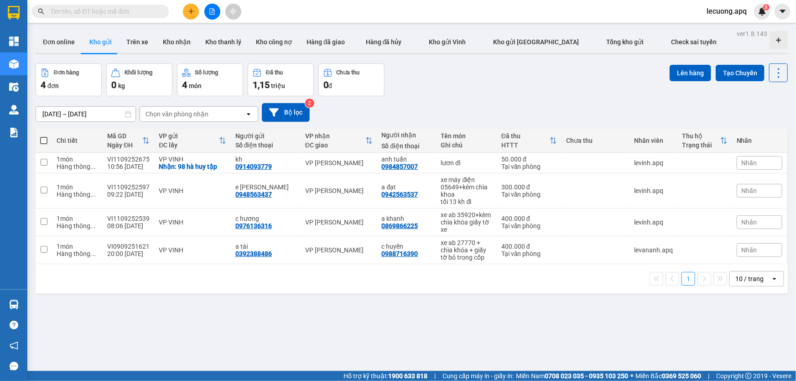
paste input "0977953426"
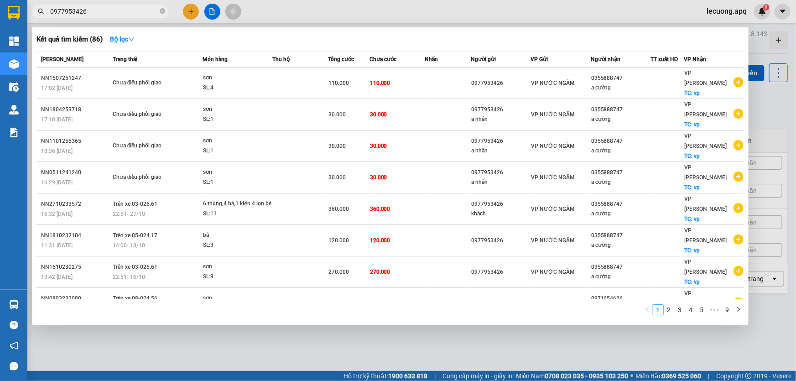
type input "0977953426"
click at [544, 12] on div at bounding box center [398, 190] width 796 height 381
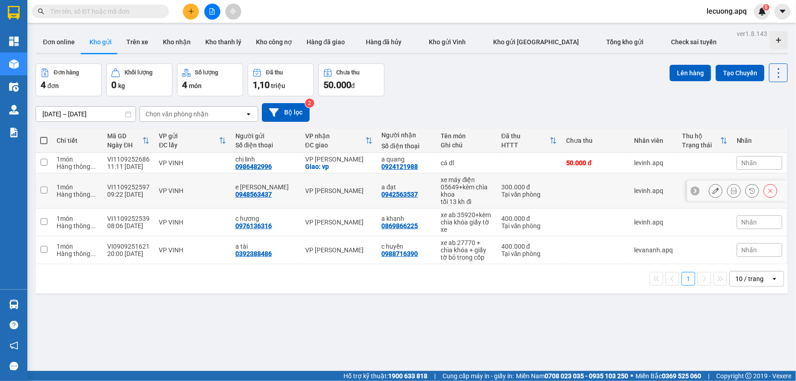
scroll to position [41, 0]
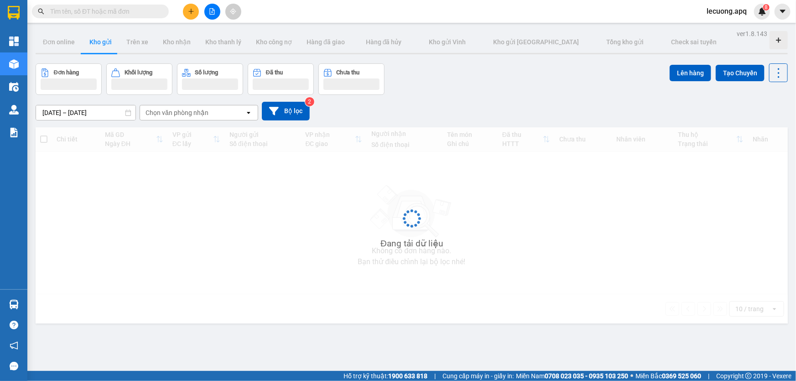
click at [96, 11] on input "text" at bounding box center [104, 11] width 108 height 10
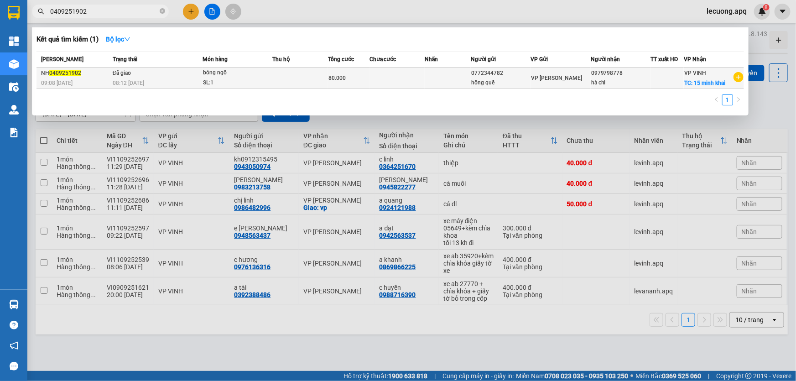
type input "0409251902"
click at [158, 81] on div "08:12 - 05/09" at bounding box center [157, 83] width 89 height 10
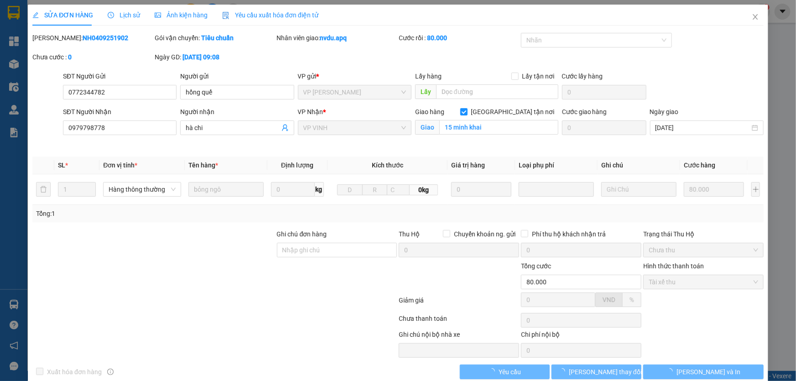
type input "0772344782"
type input "hồng quế"
type input "0979798778"
type input "hà chi"
checkbox input "true"
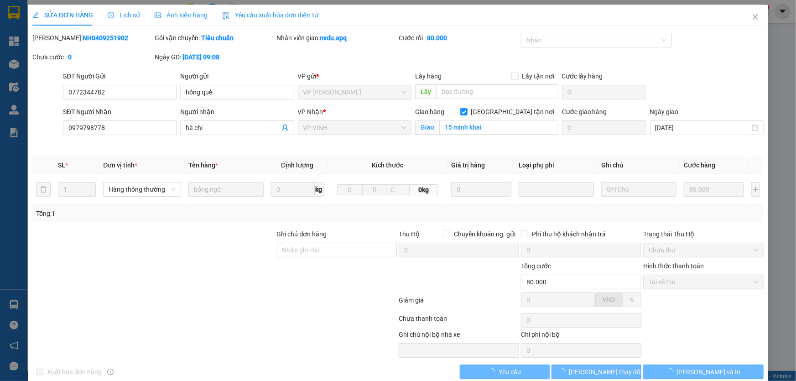
type input "15 minh khai"
type input "80.000"
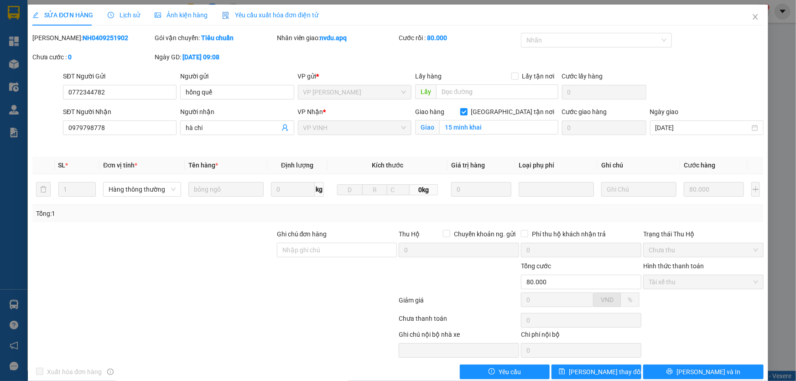
click at [127, 14] on span "Lịch sử" at bounding box center [124, 14] width 32 height 7
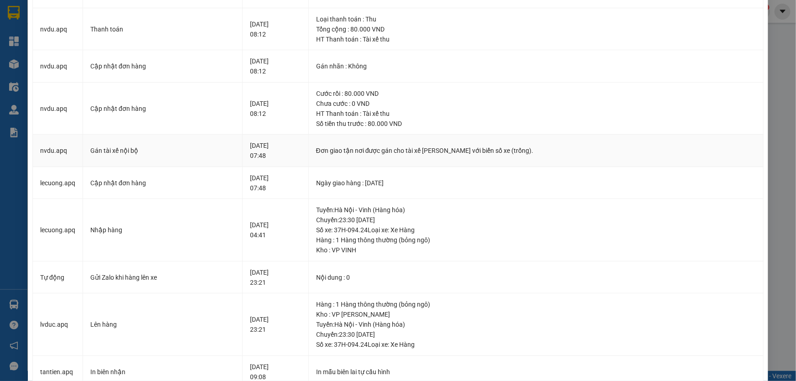
scroll to position [124, 0]
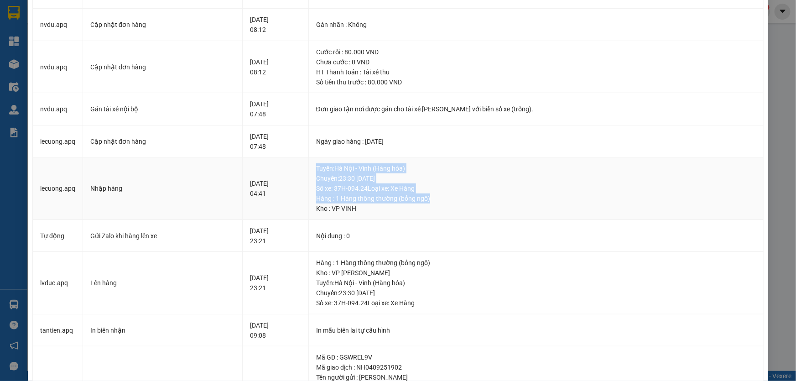
drag, startPoint x: 332, startPoint y: 165, endPoint x: 447, endPoint y: 196, distance: 118.5
click at [447, 196] on div "Tuyến : Hà Nội - Vinh (Hàng hóa) Chuyến: 23:30 ngày 04-09-2025 Số xe: 37H-094.2…" at bounding box center [536, 188] width 440 height 50
copy div "Tuyến : Hà Nội - Vinh (Hàng hóa) Chuyến: 23:30 ngày 04-09-2025 Số xe: 37H-094.2…"
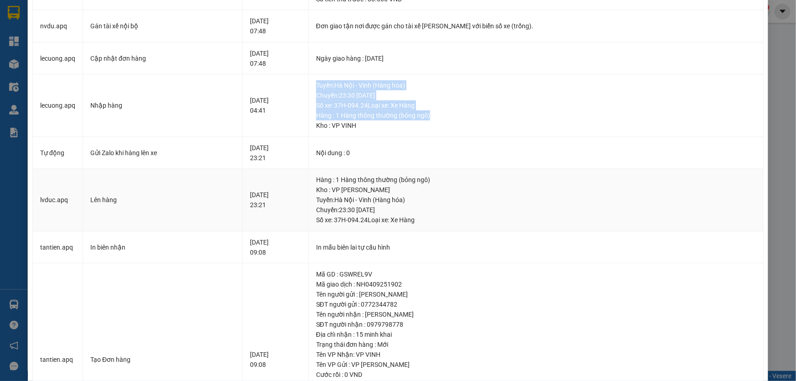
scroll to position [249, 0]
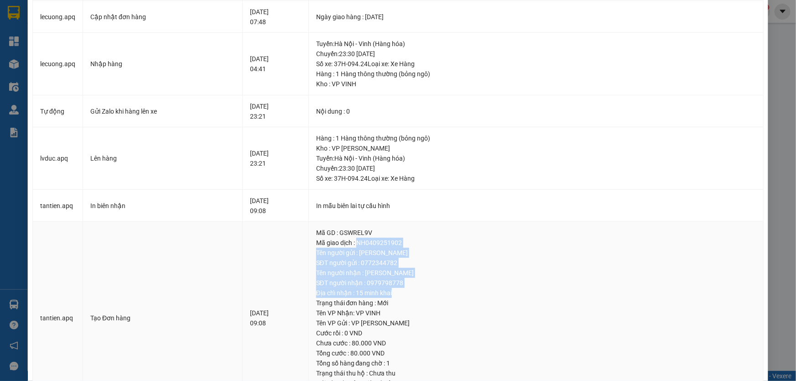
drag, startPoint x: 372, startPoint y: 243, endPoint x: 414, endPoint y: 291, distance: 64.6
click at [414, 291] on td "Mã GD : GSWREL9V Mã giao dịch : NH0409251902 Tên người gửi : hồng quế SĐT người…" at bounding box center [536, 318] width 455 height 193
copy td "NH0409251902 Tên người gửi : hồng quế SĐT người gửi : 0772344782 Tên người nhận…"
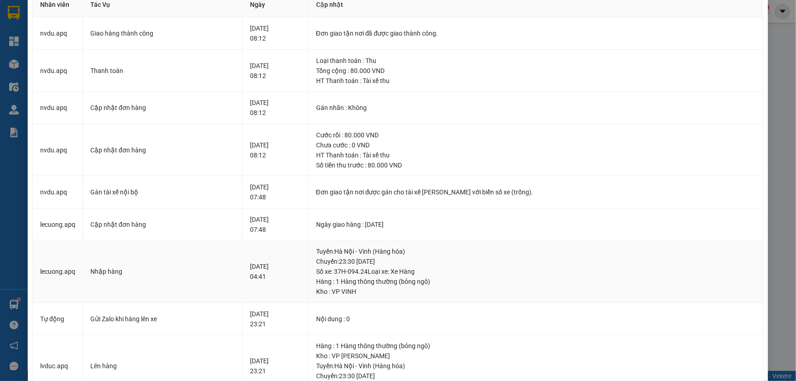
scroll to position [0, 0]
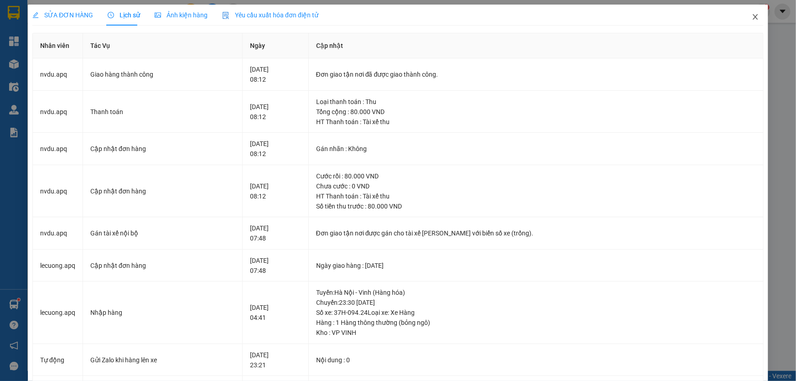
click at [752, 17] on icon "close" at bounding box center [754, 16] width 5 height 5
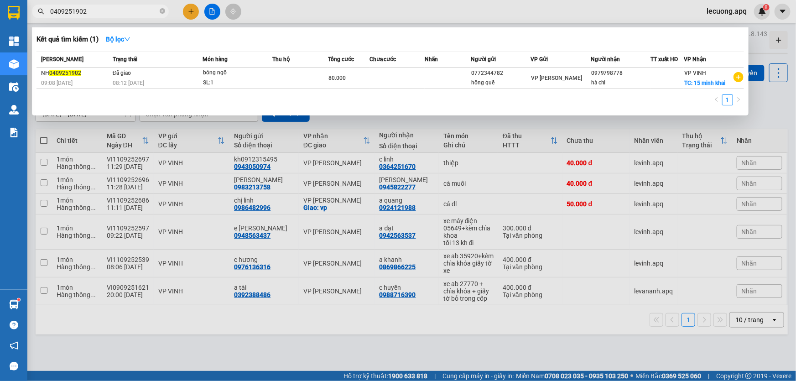
click at [151, 10] on input "0409251902" at bounding box center [104, 11] width 108 height 10
click at [163, 11] on icon "close-circle" at bounding box center [162, 10] width 5 height 5
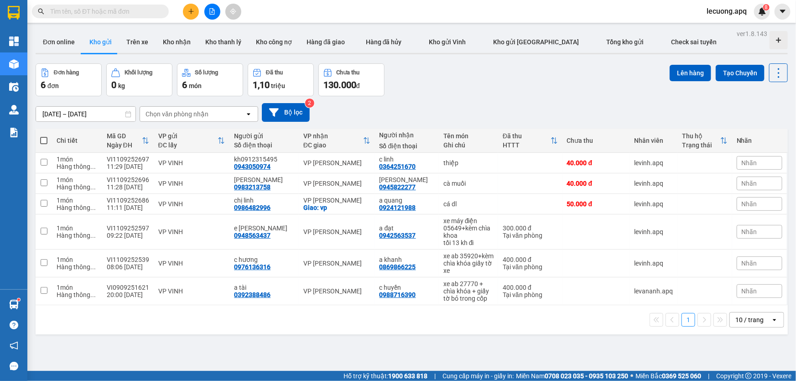
click at [150, 11] on input "text" at bounding box center [104, 11] width 108 height 10
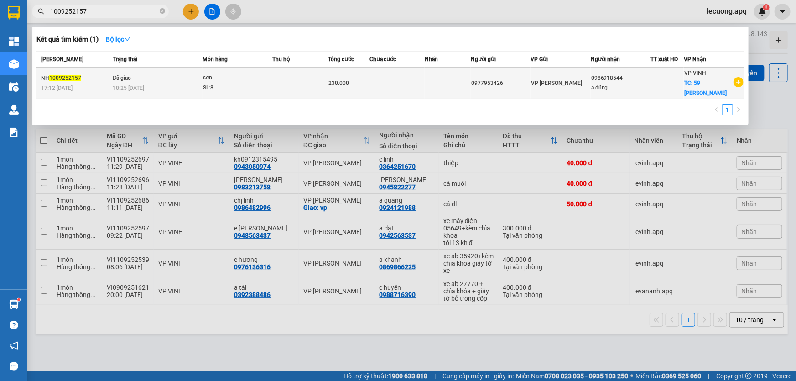
type input "1009252157"
click at [161, 83] on div "10:25 - 11/09" at bounding box center [157, 88] width 89 height 10
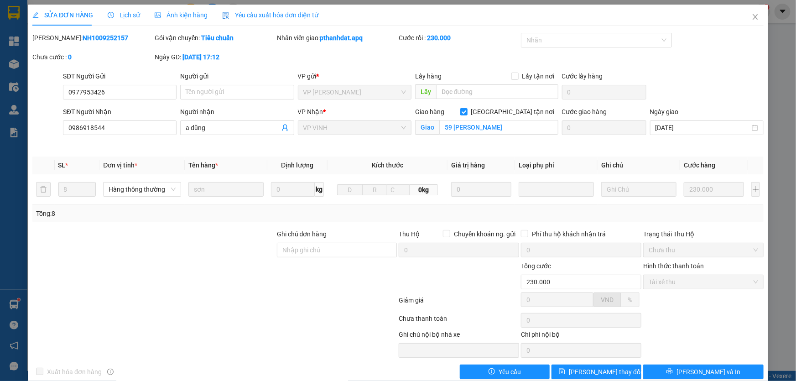
click at [118, 14] on span "Lịch sử" at bounding box center [124, 14] width 32 height 7
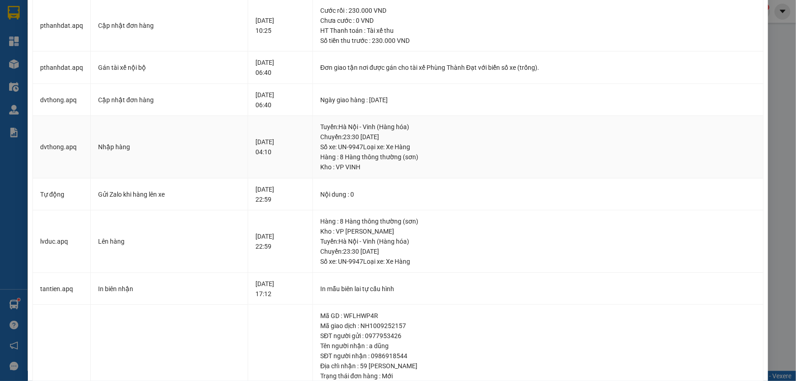
scroll to position [289, 0]
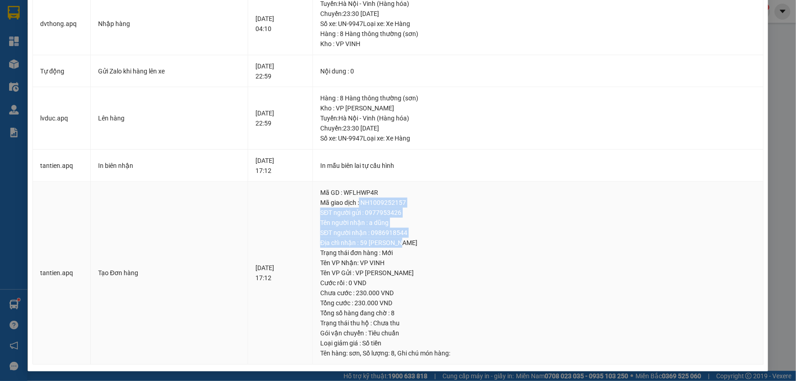
drag, startPoint x: 375, startPoint y: 197, endPoint x: 422, endPoint y: 240, distance: 63.6
click at [422, 240] on td "Mã GD : WFLHWP4R Mã giao dịch : NH1009252157 SĐT người gửi : 0977953426 Tên ngư…" at bounding box center [538, 272] width 451 height 183
copy td "NH1009252157 SĐT người gửi : 0977953426 Tên người nhận : a dũng SĐT người nhận …"
drag, startPoint x: 356, startPoint y: 98, endPoint x: 381, endPoint y: 137, distance: 45.9
click at [381, 137] on div "Hàng : 8 Hàng thông thường (sơn) Kho : VP NGỌC HỒI Tuyến : Hà Nội - Vinh (Hàng …" at bounding box center [537, 118] width 435 height 50
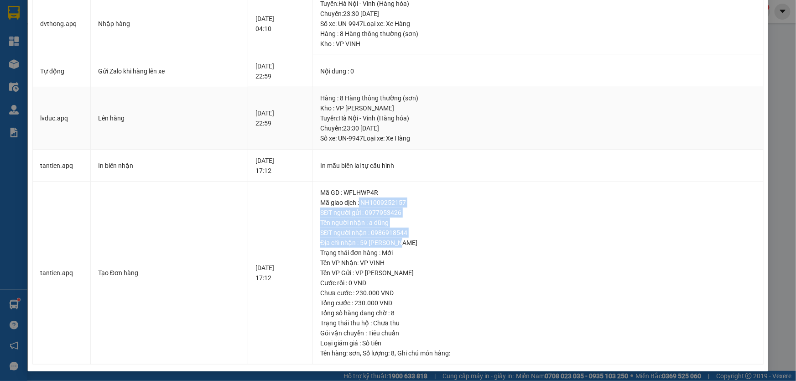
copy div "8 Hàng thông thường (sơn) Kho : VP NGỌC HỒI Tuyến : Hà Nội - Vinh (Hàng hóa) Ch…"
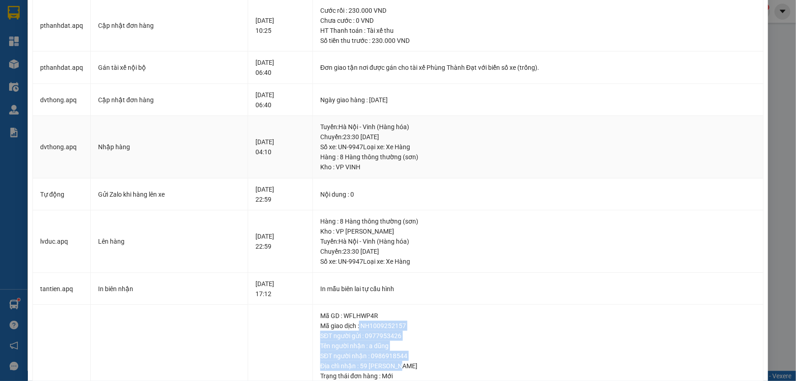
scroll to position [0, 0]
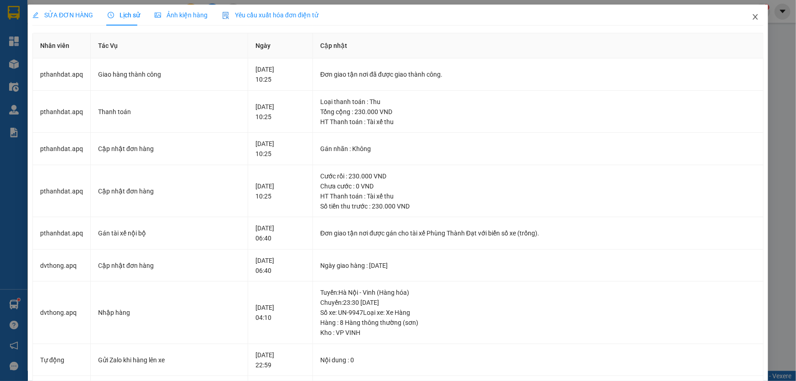
click at [752, 17] on icon "close" at bounding box center [754, 16] width 7 height 7
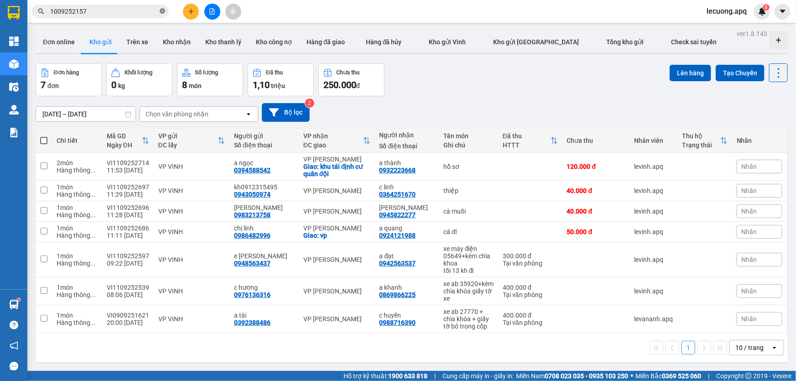
click at [164, 11] on icon "close-circle" at bounding box center [162, 10] width 5 height 5
click at [152, 9] on input "text" at bounding box center [104, 11] width 108 height 10
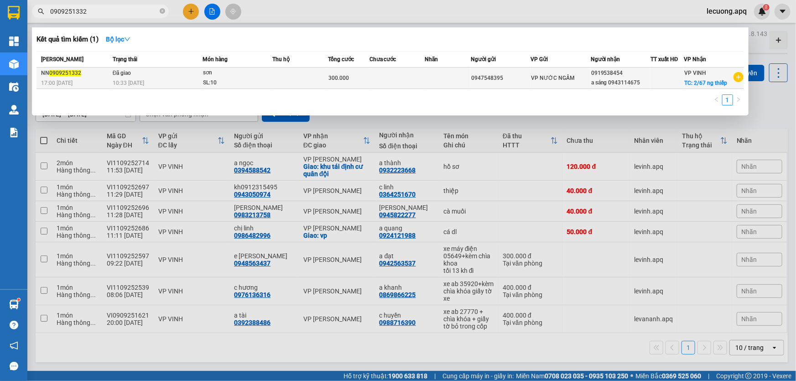
type input "0909251332"
click at [184, 80] on div "10:33 - 10/09" at bounding box center [157, 83] width 89 height 10
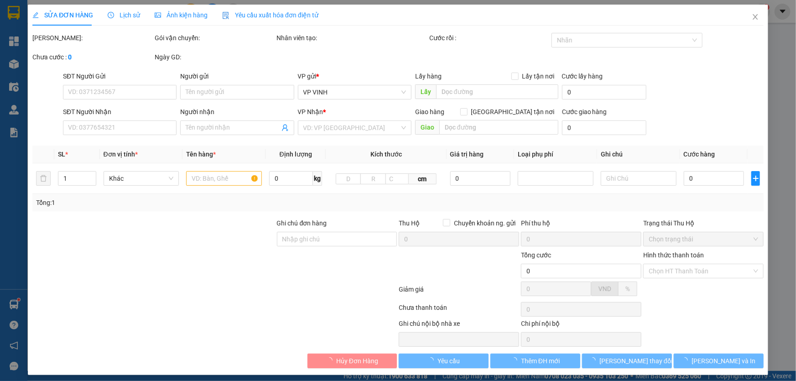
type input "0947548395"
type input "0919538454"
type input "a sáng 0943114675"
checkbox input "true"
type input "2/67 ng thiếp"
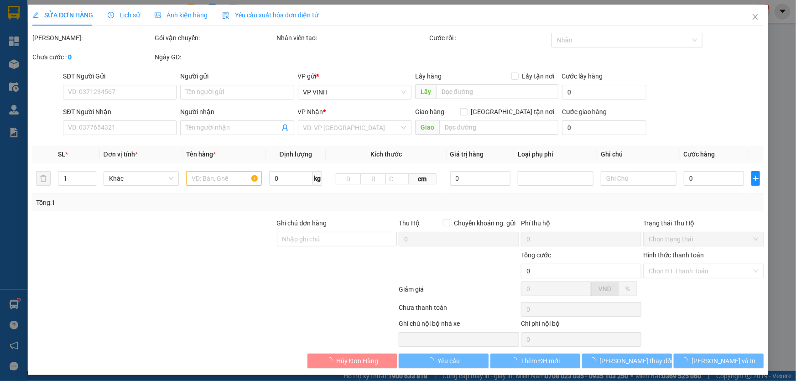
type input "300.000"
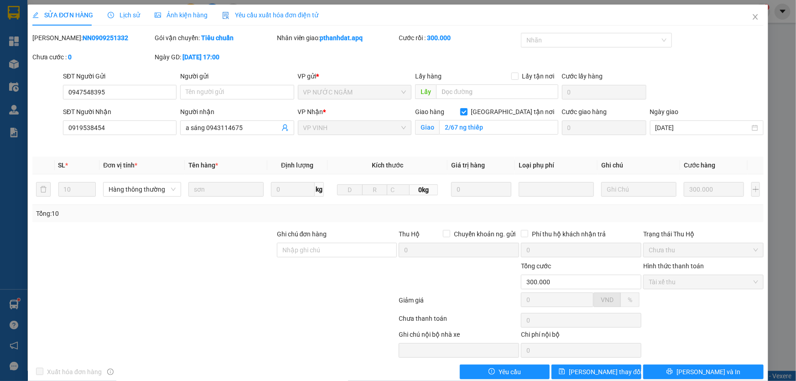
click at [133, 16] on span "Lịch sử" at bounding box center [124, 14] width 32 height 7
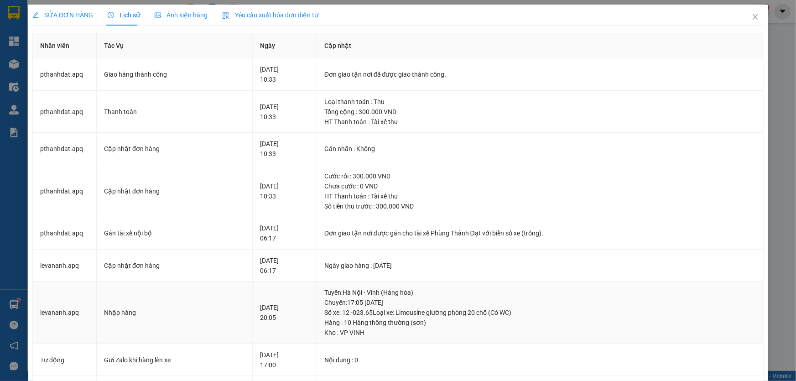
scroll to position [41, 0]
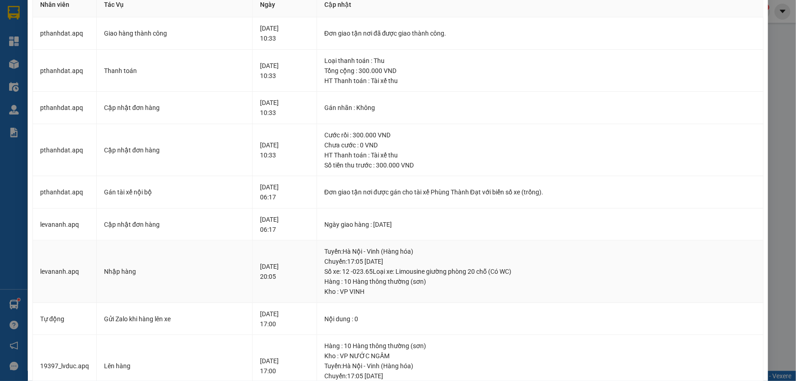
drag, startPoint x: 339, startPoint y: 251, endPoint x: 389, endPoint y: 266, distance: 52.1
click at [389, 266] on div "Tuyến : Hà Nội - Vinh (Hàng hóa) Chuyến: 17:05 ngày 09-09-2025 Số xe: 12 -023.6…" at bounding box center [539, 261] width 431 height 30
drag, startPoint x: 384, startPoint y: 261, endPoint x: 438, endPoint y: 242, distance: 57.1
click at [438, 242] on td "Tuyến : Hà Nội - Vinh (Hàng hóa) Chuyến: 17:05 ngày 09-09-2025 Số xe: 12 -023.6…" at bounding box center [540, 271] width 446 height 62
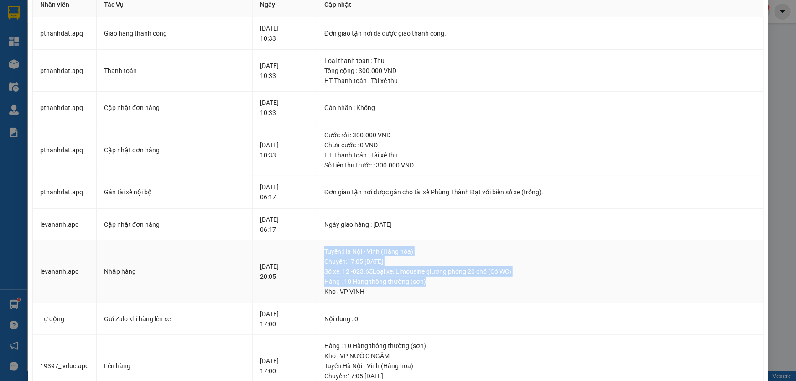
drag, startPoint x: 340, startPoint y: 250, endPoint x: 440, endPoint y: 279, distance: 103.5
click at [440, 279] on div "Tuyến : Hà Nội - Vinh (Hàng hóa) Chuyến: 17:05 ngày 09-09-2025 Số xe: 12 -023.6…" at bounding box center [539, 271] width 431 height 50
copy div "Tuyến : Hà Nội - Vinh (Hàng hóa) Chuyến: 17:05 ngày 09-09-2025 Số xe: 12 -023.6…"
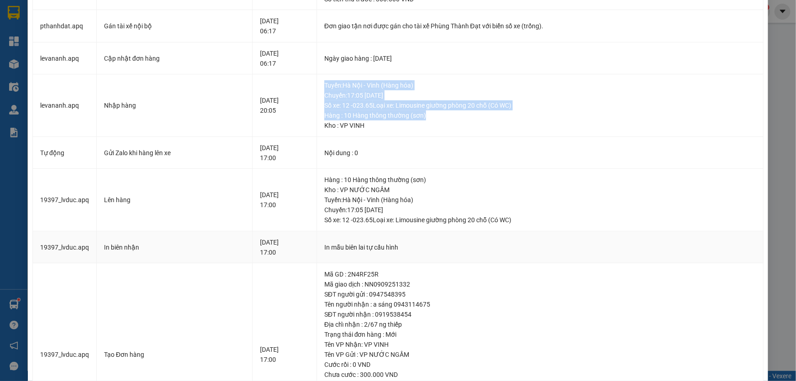
scroll to position [289, 0]
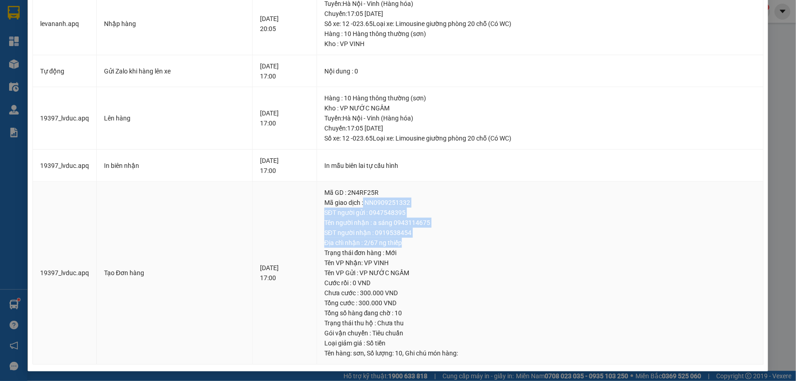
drag, startPoint x: 380, startPoint y: 201, endPoint x: 432, endPoint y: 243, distance: 66.5
click at [432, 243] on td "Mã GD : 2N4RF25R Mã giao dịch : NN0909251332 SĐT người gửi : 0947548395 Tên ngư…" at bounding box center [540, 272] width 446 height 183
copy td "NN0909251332 SĐT người gửi : 0947548395 Tên người nhận : a sáng 0943114675 SĐT …"
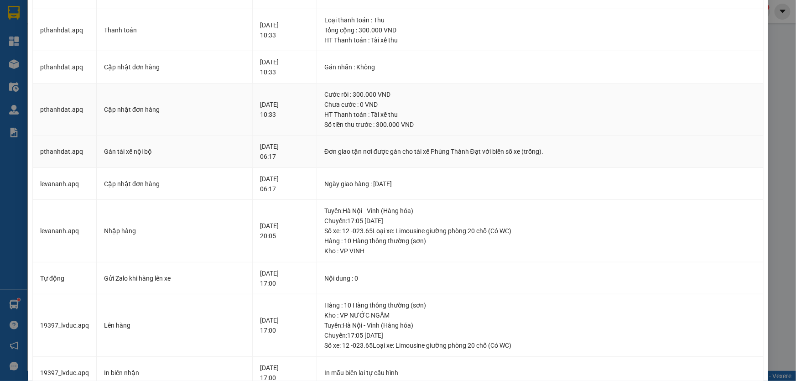
scroll to position [0, 0]
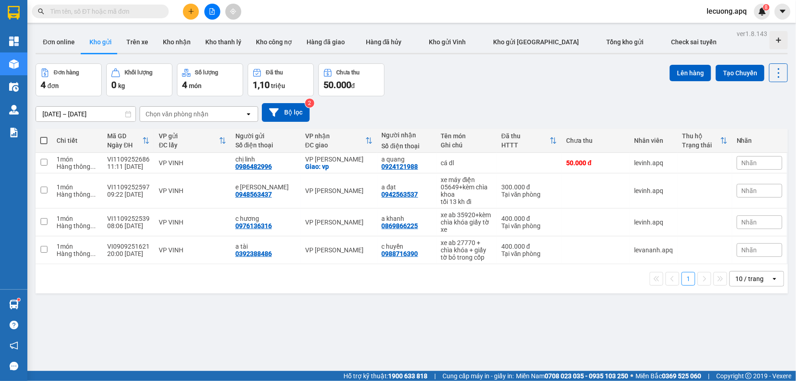
scroll to position [41, 0]
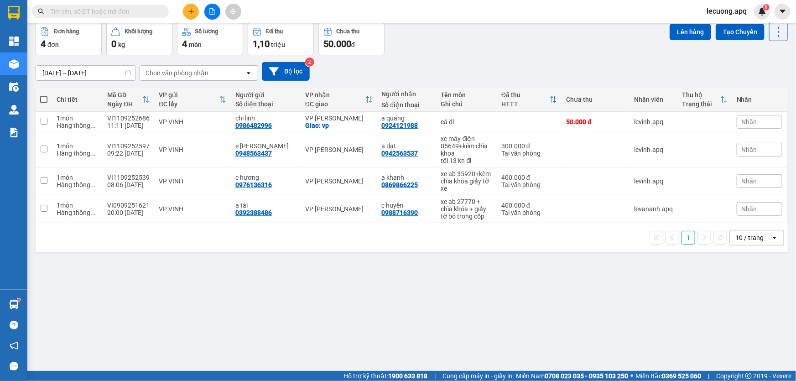
click at [146, 14] on input "text" at bounding box center [104, 11] width 108 height 10
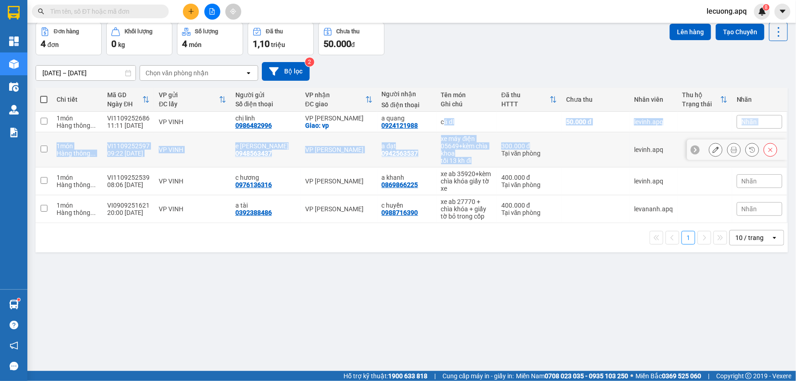
drag, startPoint x: 438, startPoint y: 120, endPoint x: 534, endPoint y: 147, distance: 99.5
click at [534, 147] on tbody "1 món Hàng thông ... VI1109252686 11:11 [DATE] VP VINH chị linh 0986482996 VP …" at bounding box center [412, 167] width 752 height 111
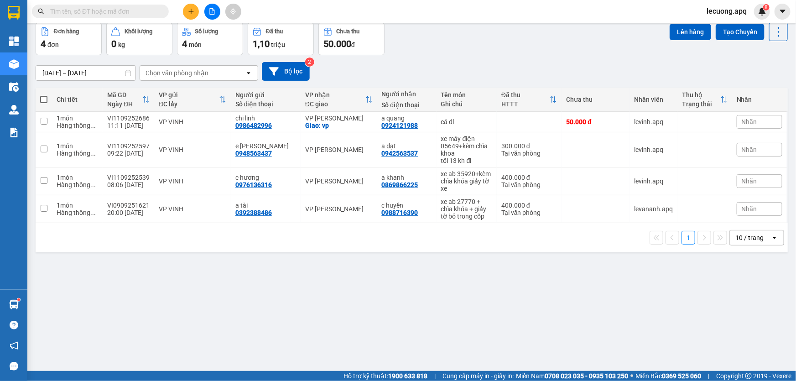
click at [109, 9] on input "text" at bounding box center [104, 11] width 108 height 10
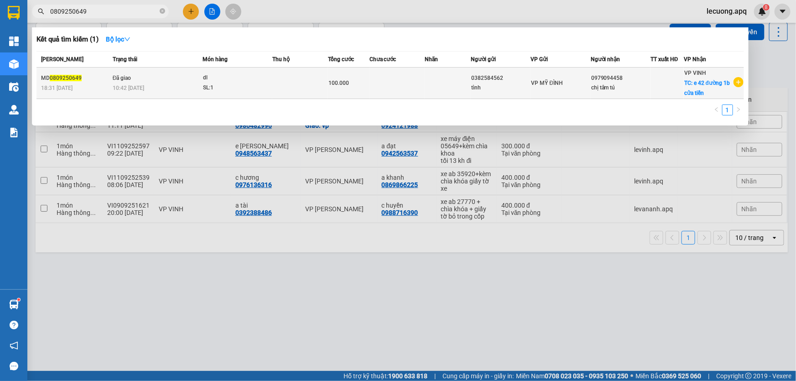
type input "0809250649"
click at [414, 78] on td at bounding box center [396, 82] width 55 height 31
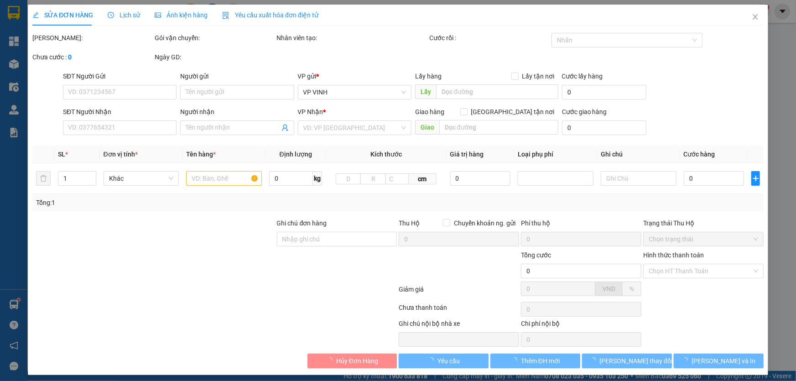
type input "0382584562"
type input "tình"
type input "0979094458"
type input "chị tâm tú"
checkbox input "true"
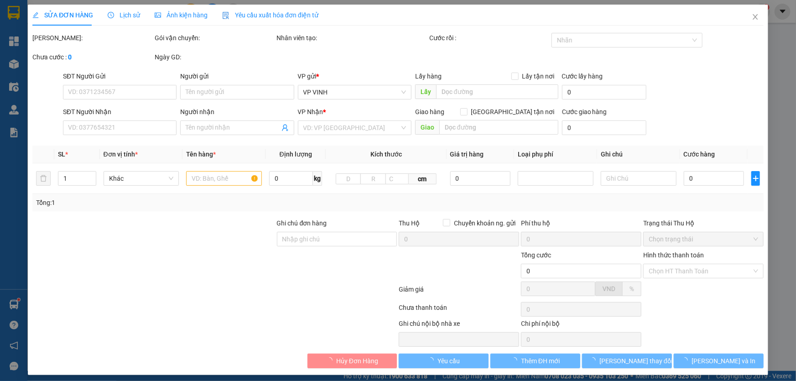
type input "e 42 đường 1b cửa tiền"
type input "100.000"
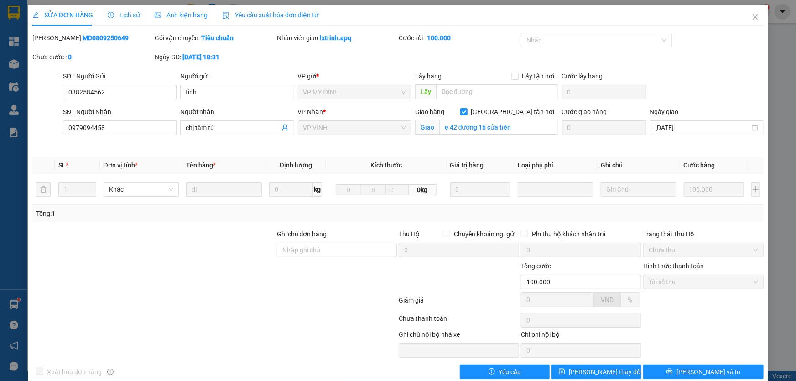
click at [118, 11] on span "Lịch sử" at bounding box center [124, 14] width 32 height 7
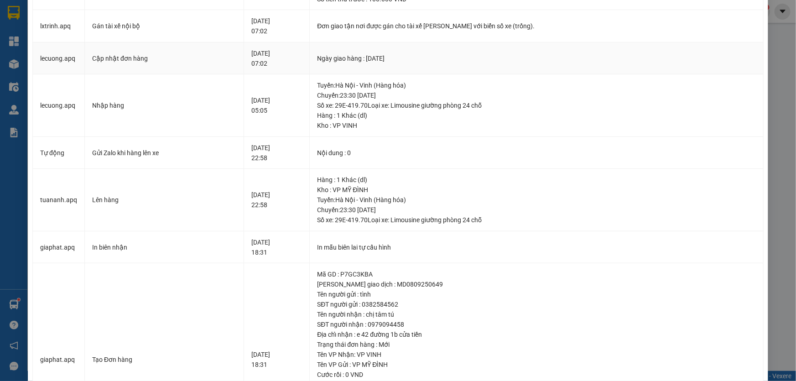
scroll to position [249, 0]
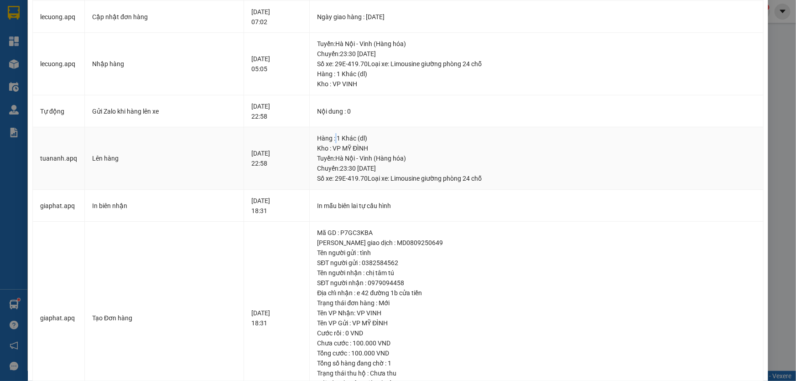
click at [360, 137] on div "Hàng : 1 Khác (dl)" at bounding box center [536, 138] width 438 height 10
drag, startPoint x: 340, startPoint y: 41, endPoint x: 414, endPoint y: 65, distance: 78.5
click at [414, 65] on div "Tuyến : Hà Nội - Vinh (Hàng hóa) Chuyến: 23:30 ngày 08-09-2025 Số xe: 29E-419.7…" at bounding box center [536, 54] width 438 height 30
copy div "Tuyến : Hà Nội - Vinh (Hàng hóa) Chuyến: 23:30 ngày 08-09-2025 Số xe: 29E-419.7…"
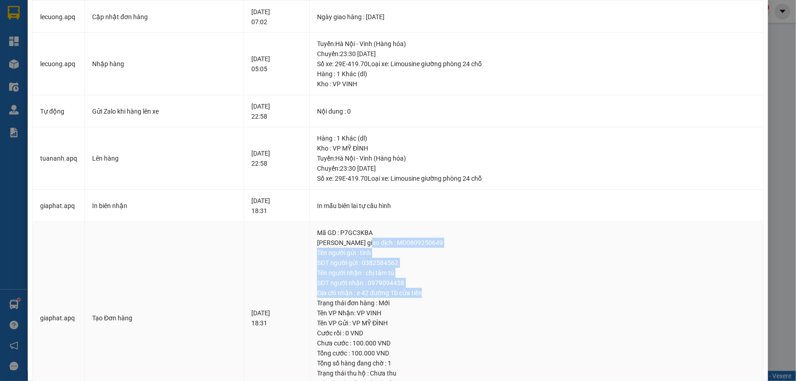
drag, startPoint x: 381, startPoint y: 239, endPoint x: 448, endPoint y: 290, distance: 83.6
click at [448, 290] on td "Mã GD : P7GC3KBA Mã giao dịch : MD0809250649 Tên người gửi : tình SĐT người gửi…" at bounding box center [536, 318] width 453 height 193
copy td "MD0809250649 Tên người gửi : tình SĐT người gửi : 0382584562 Tên người nhận : c…"
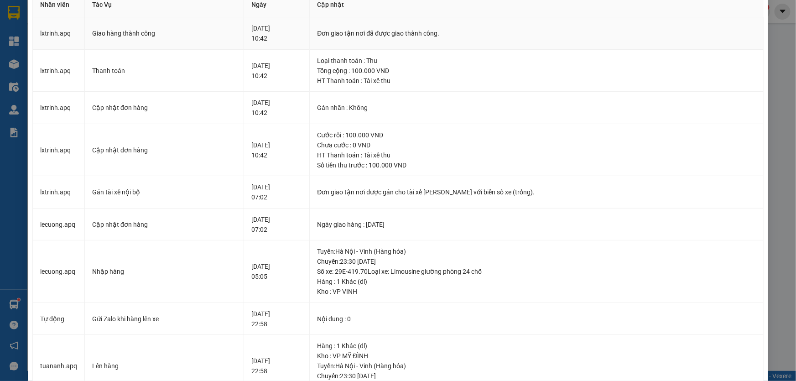
scroll to position [0, 0]
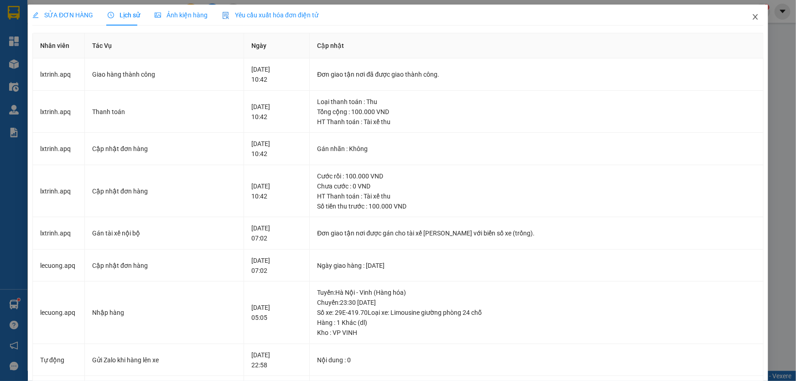
click at [751, 18] on icon "close" at bounding box center [754, 16] width 7 height 7
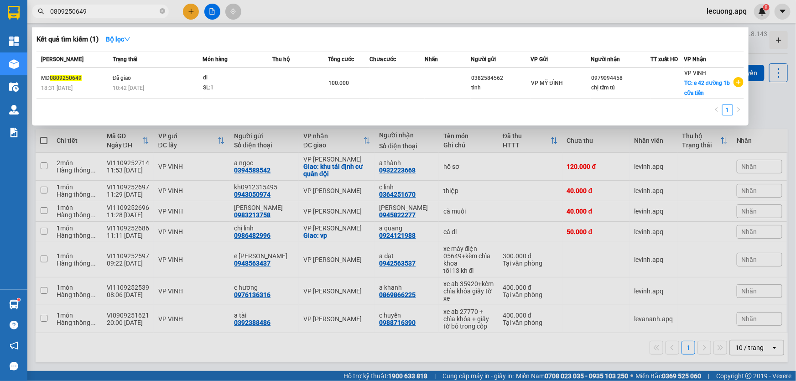
drag, startPoint x: 75, startPoint y: 10, endPoint x: 124, endPoint y: 18, distance: 50.4
click at [124, 18] on div "Kết quả tìm kiếm ( 1 ) Bộ lọc Mã ĐH Trạng thái Món hàng Thu hộ Tổng cước Chưa c…" at bounding box center [89, 12] width 178 height 16
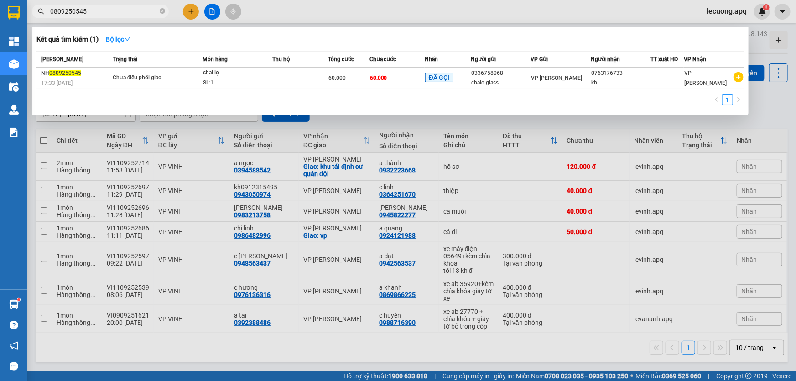
drag, startPoint x: 107, startPoint y: 14, endPoint x: 41, endPoint y: 5, distance: 66.7
click at [41, 5] on span "0809250545" at bounding box center [100, 12] width 137 height 14
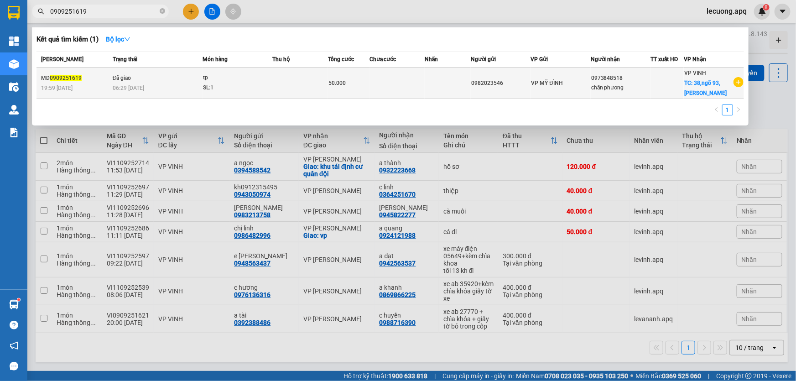
type input "0909251619"
click at [364, 88] on td "50.000" at bounding box center [348, 82] width 41 height 31
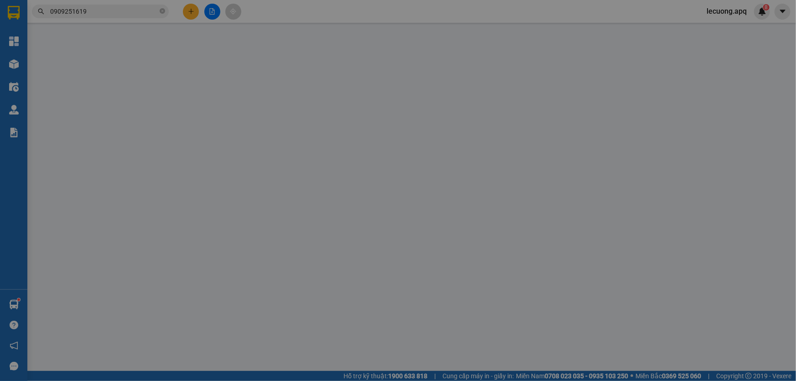
type input "0982023546"
type input "0973848518"
type input "chân phương"
checkbox input "true"
type input "38,ngõ 93, Lưu Đức An"
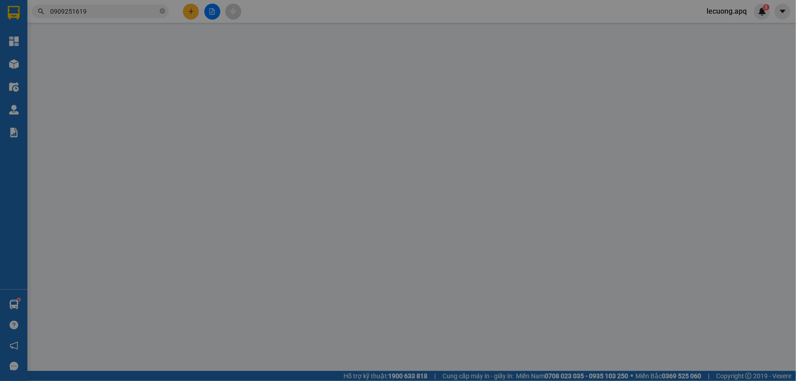
type input "50.000"
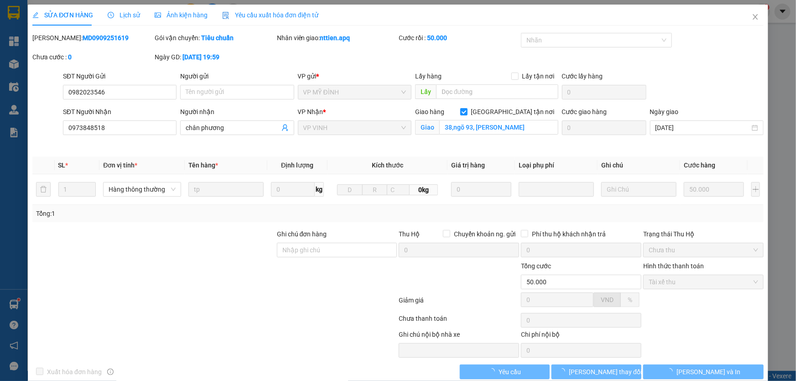
click at [125, 8] on div "Lịch sử" at bounding box center [124, 15] width 32 height 21
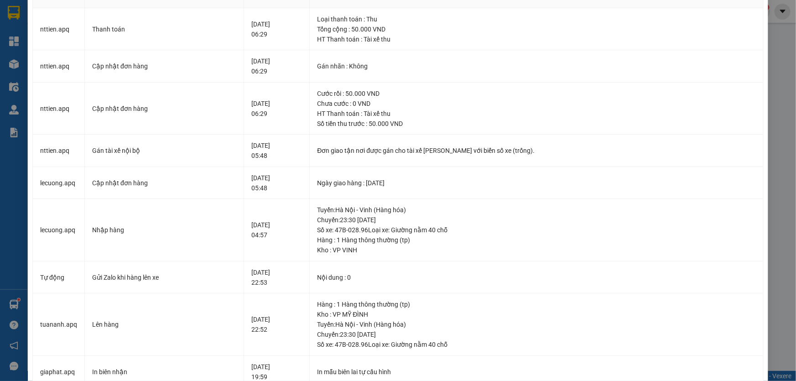
scroll to position [124, 0]
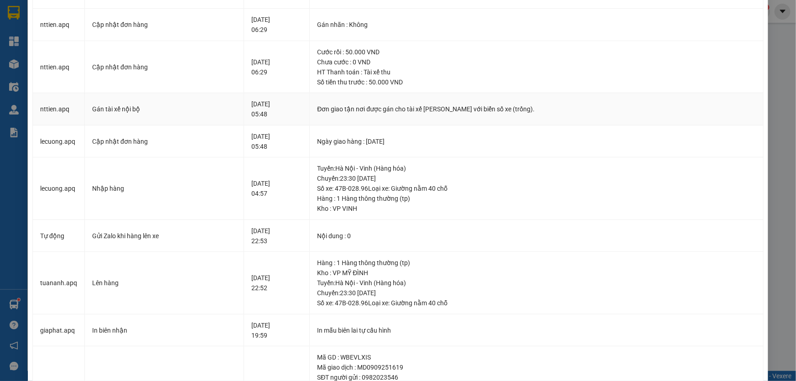
click at [341, 112] on div "Đơn giao tận nơi được gán cho tài xế Nguyễn Tất Tiến với biển số xe (trống)." at bounding box center [536, 109] width 438 height 10
drag, startPoint x: 334, startPoint y: 169, endPoint x: 383, endPoint y: 187, distance: 52.1
click at [383, 187] on div "Tuyến : Hà Nội - Vinh (Hàng hóa) Chuyến: 23:30 ngày 09-09-2025 Số xe: 47B-028.9…" at bounding box center [536, 178] width 438 height 30
copy div "Tuyến : Hà Nội - Vinh (Hàng hóa) Chuyến: 23:30 ngày 09-09-2025 Số xe: 47B-028.96"
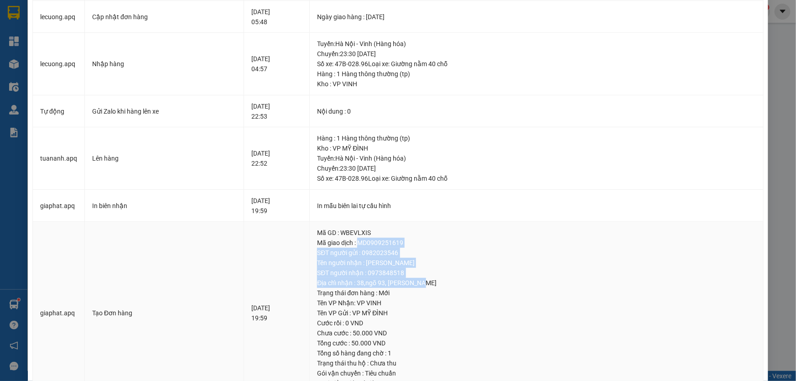
drag, startPoint x: 376, startPoint y: 241, endPoint x: 442, endPoint y: 283, distance: 77.7
click at [442, 283] on td "Mã GD : WBEVLXIS Mã giao dịch : MD0909251619 SĐT người gửi : 0982023546 Tên ngư…" at bounding box center [536, 313] width 453 height 183
copy td "MD0909251619 SĐT người gửi : 0982023546 Tên người nhận : chân phương SĐT người …"
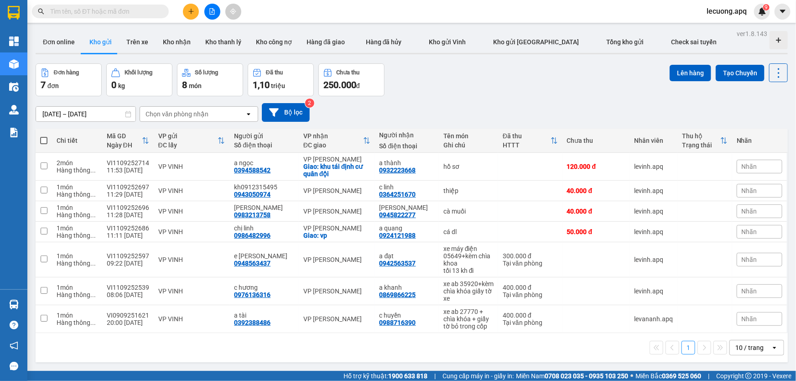
click at [143, 10] on input "text" at bounding box center [104, 11] width 108 height 10
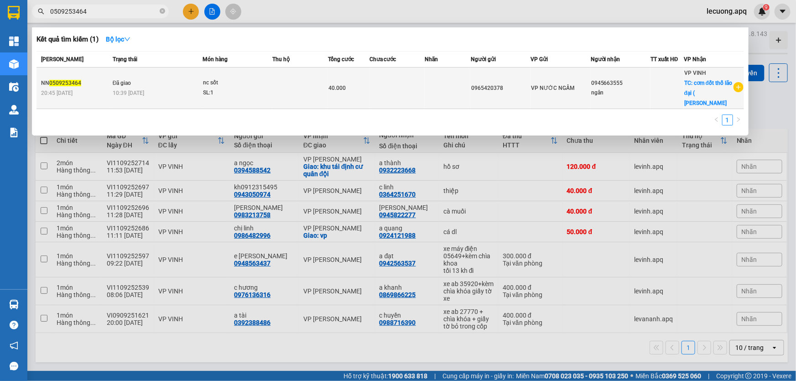
type input "0509253464"
click at [352, 85] on div "40.000" at bounding box center [348, 88] width 41 height 10
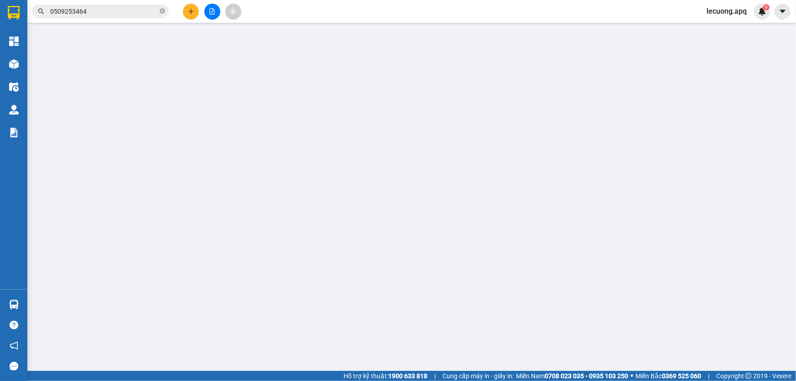
type input "0965420378"
type input "0945663555"
type input "ngân"
checkbox input "true"
type input "cơm đốt thố lão đại ( [PERSON_NAME])"
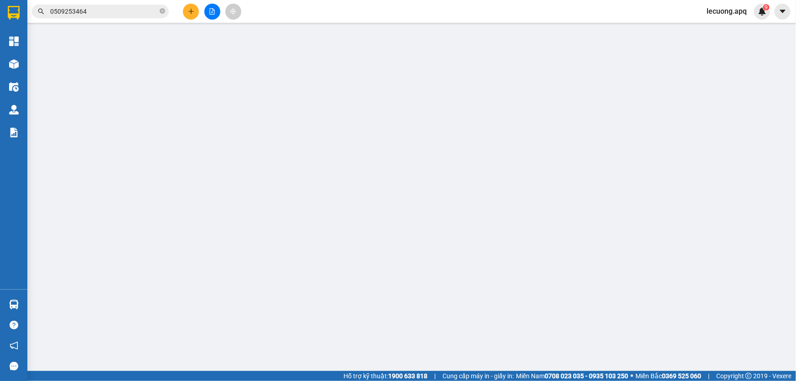
type input "40.000"
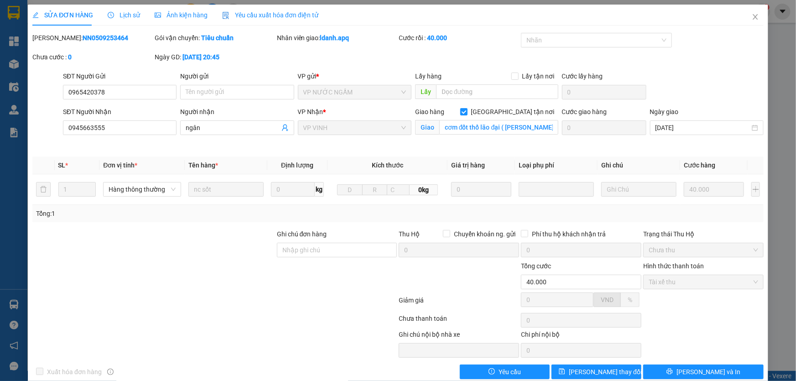
click at [120, 13] on span "Lịch sử" at bounding box center [124, 14] width 32 height 7
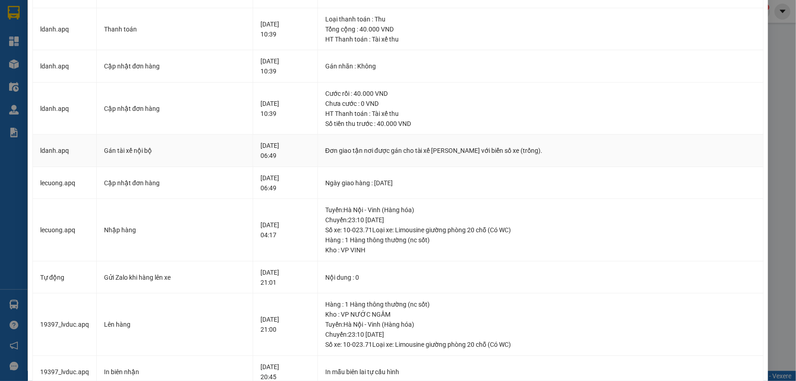
scroll to position [124, 0]
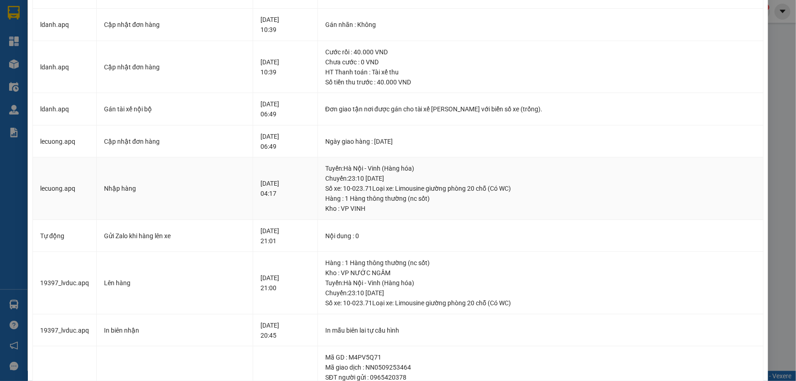
drag, startPoint x: 349, startPoint y: 167, endPoint x: 397, endPoint y: 184, distance: 50.8
click at [397, 184] on div "[GEOGRAPHIC_DATA] : [GEOGRAPHIC_DATA] - [GEOGRAPHIC_DATA] (Hàng hóa) [GEOGRAPHI…" at bounding box center [540, 178] width 430 height 30
copy div "Tuyến : [GEOGRAPHIC_DATA] - [GEOGRAPHIC_DATA] (Hàng hóa) [GEOGRAPHIC_DATA]: 23:…"
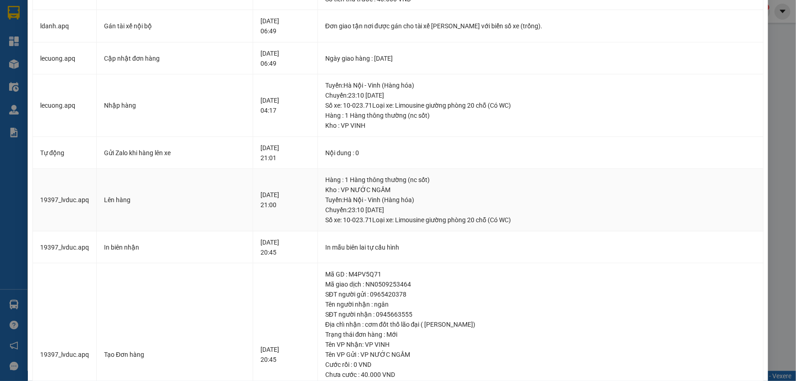
scroll to position [249, 0]
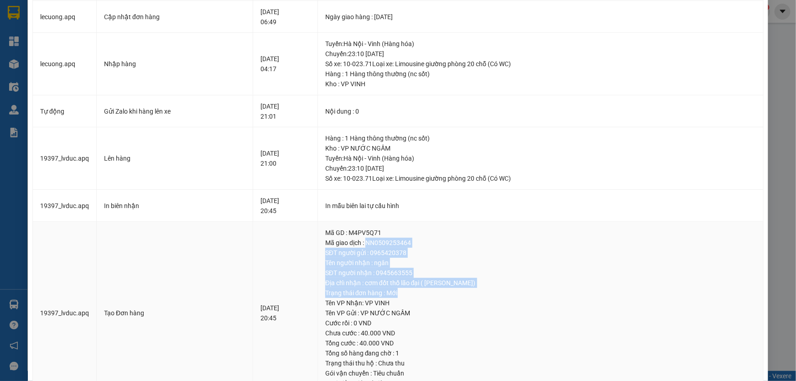
drag, startPoint x: 390, startPoint y: 243, endPoint x: 471, endPoint y: 287, distance: 92.2
click at [471, 287] on td "Mã GD : M4PV5Q71 Mã giao dịch : NN0509253464 SĐT người gửi : 0965420378 Tên ngư…" at bounding box center [541, 313] width 446 height 183
copy td "NN0509253464 SĐT người gửi : 0965420378 Tên người nhận : ngân SĐT người nhận : …"
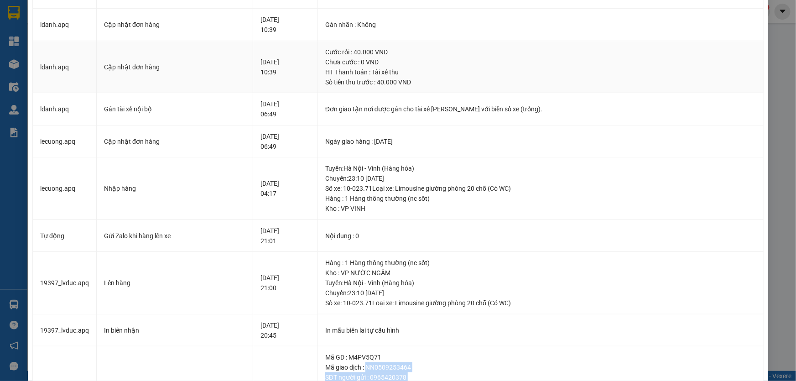
scroll to position [0, 0]
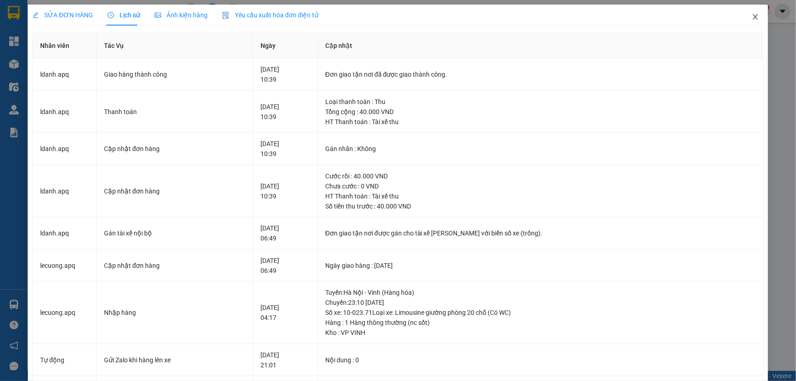
click at [752, 17] on icon "close" at bounding box center [754, 16] width 5 height 5
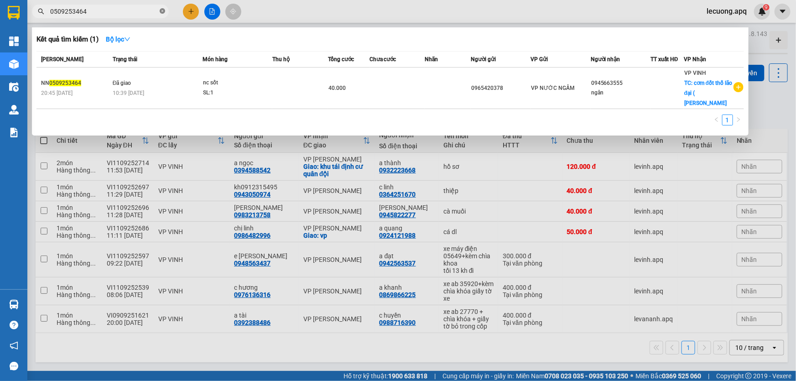
click at [161, 11] on icon "close-circle" at bounding box center [162, 10] width 5 height 5
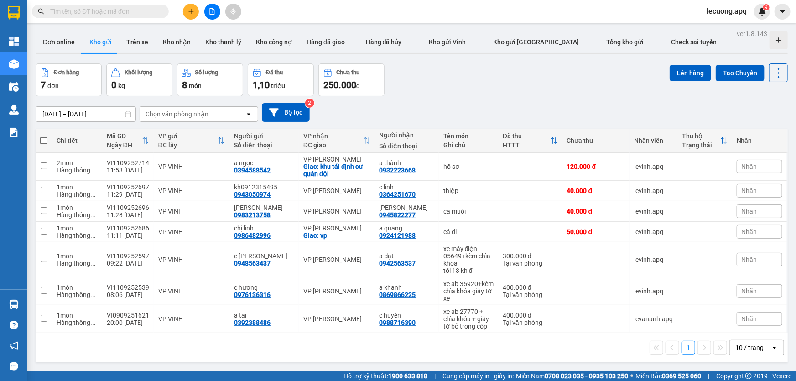
click at [146, 11] on input "text" at bounding box center [104, 11] width 108 height 10
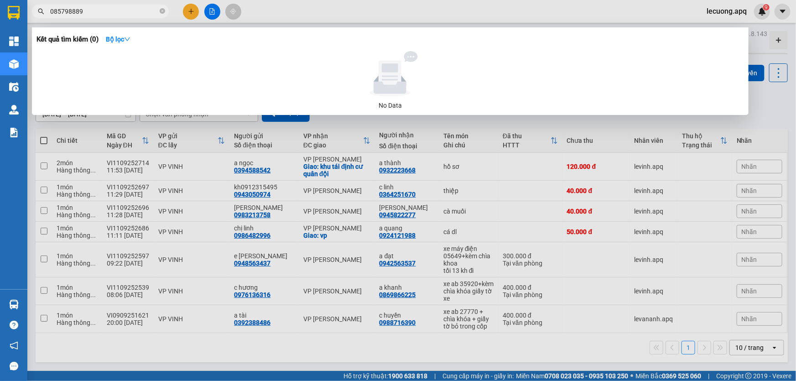
click at [78, 12] on input "085798889" at bounding box center [104, 11] width 108 height 10
click at [63, 13] on input "085798889" at bounding box center [104, 11] width 108 height 10
click at [73, 13] on input "085798889" at bounding box center [104, 11] width 108 height 10
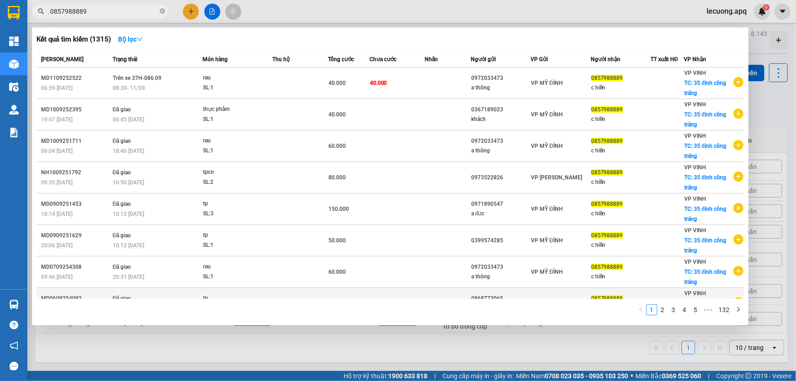
scroll to position [81, 0]
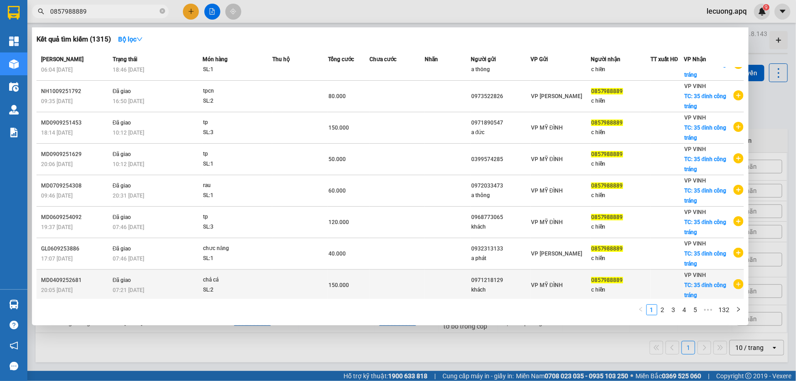
type input "0857988889"
click at [263, 285] on div "SL: 2" at bounding box center [237, 290] width 68 height 10
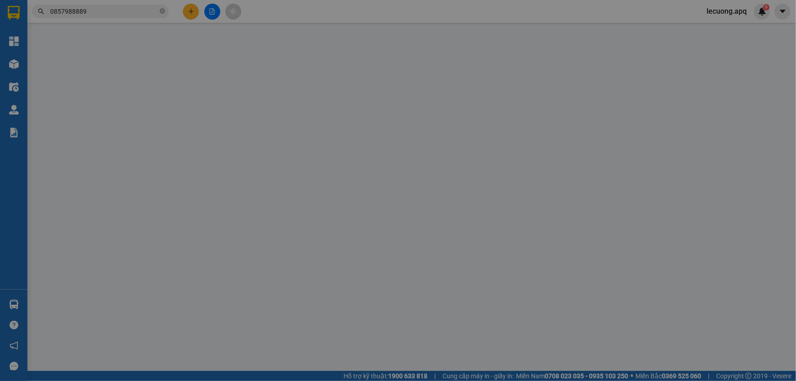
type input "0971218129"
type input "khách"
type input "0857988889"
type input "c hiền"
checkbox input "true"
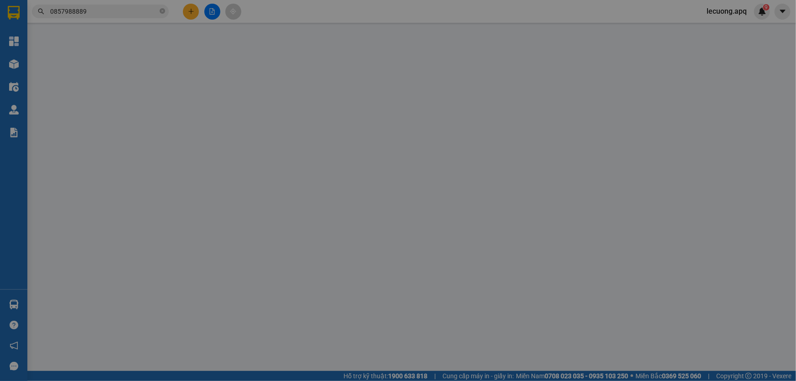
type input "35 đinh công tráng"
type input "150.000"
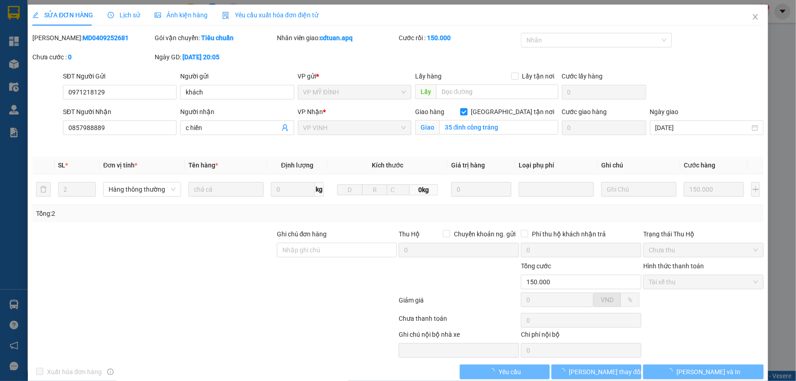
click at [135, 13] on span "Lịch sử" at bounding box center [124, 14] width 32 height 7
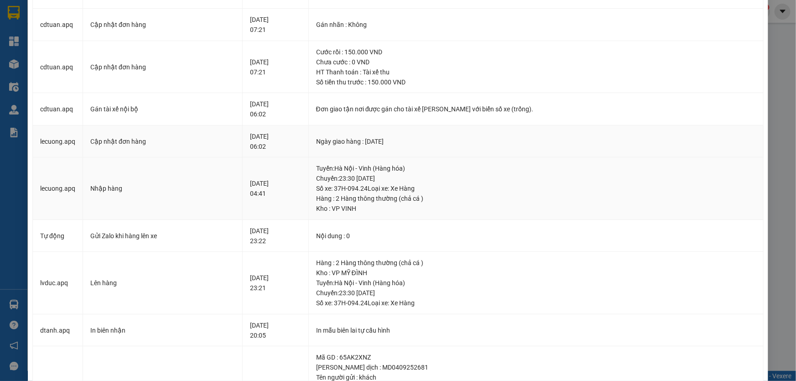
scroll to position [290, 0]
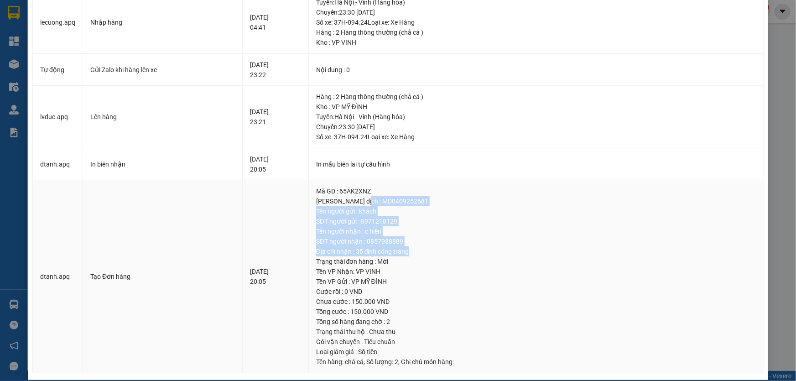
drag, startPoint x: 378, startPoint y: 203, endPoint x: 431, endPoint y: 254, distance: 73.9
click at [431, 254] on td "Mã GD : 65AK2XNZ Mã giao dịch : MD0409252681 Tên người gửi : khách SĐT người gử…" at bounding box center [536, 276] width 455 height 193
